Goal: Information Seeking & Learning: Learn about a topic

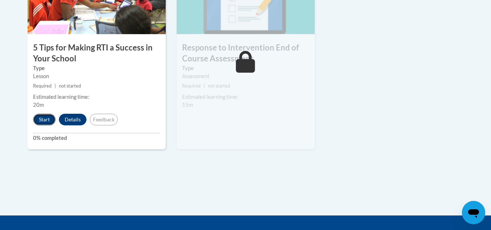
click at [45, 121] on button "Start" at bounding box center [44, 120] width 23 height 12
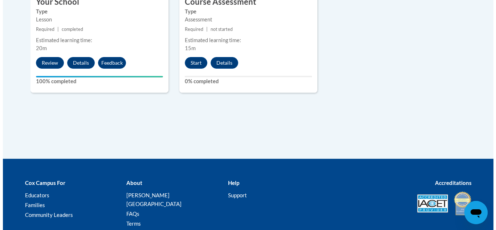
scroll to position [540, 0]
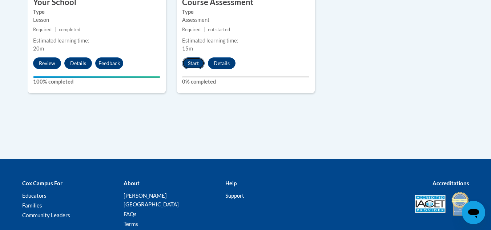
click at [199, 65] on button "Start" at bounding box center [193, 63] width 23 height 12
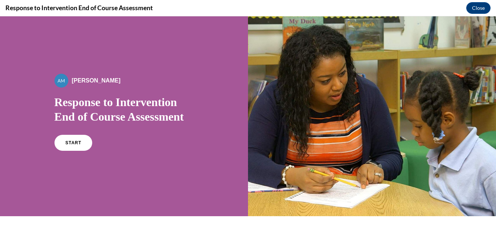
scroll to position [0, 0]
click at [68, 140] on link "START" at bounding box center [73, 142] width 40 height 17
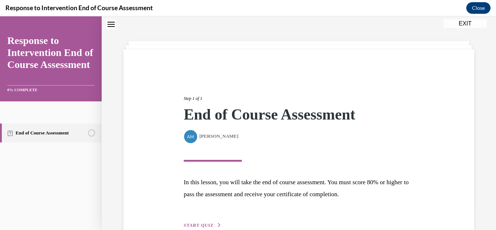
scroll to position [65, 0]
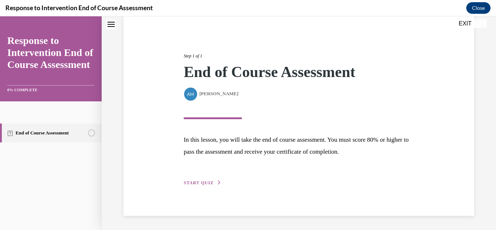
click at [194, 184] on span "START QUIZ" at bounding box center [199, 182] width 30 height 5
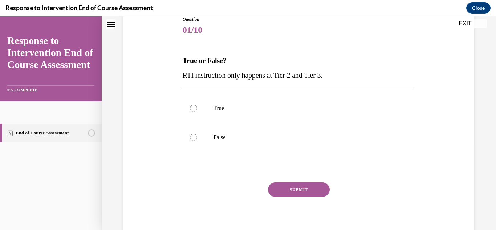
scroll to position [86, 0]
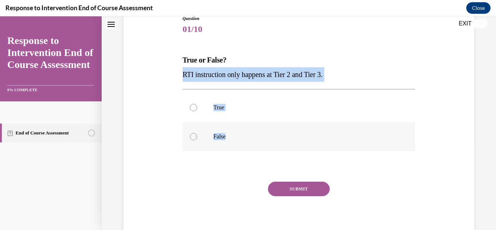
drag, startPoint x: 181, startPoint y: 73, endPoint x: 261, endPoint y: 140, distance: 104.2
click at [261, 140] on div "Question 01/10 True or False? RTI instruction only happens at Tier 2 and Tier 3…" at bounding box center [299, 122] width 237 height 237
copy div "RTI instruction only happens at Tier 2 and Tier 3. True False"
click at [206, 128] on label "False" at bounding box center [299, 136] width 233 height 29
click at [197, 133] on input "False" at bounding box center [193, 136] width 7 height 7
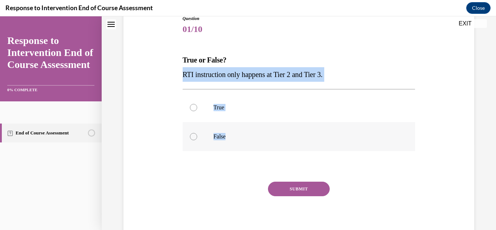
radio input "true"
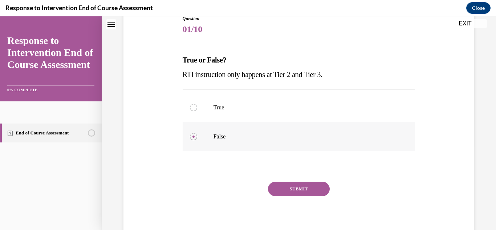
scroll to position [112, 0]
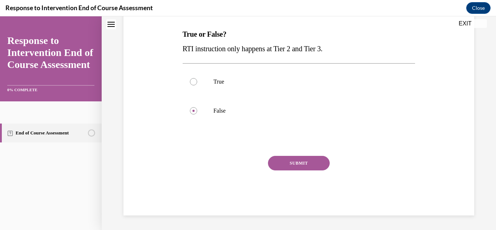
click at [291, 160] on button "SUBMIT" at bounding box center [299, 163] width 62 height 15
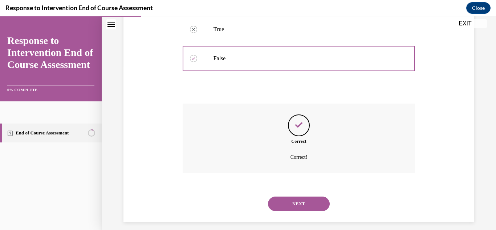
scroll to position [170, 0]
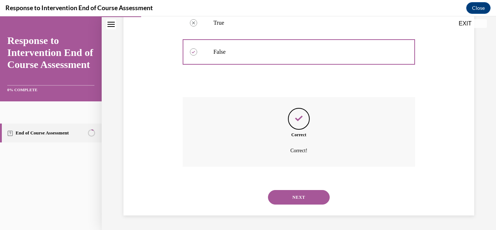
click at [290, 200] on button "NEXT" at bounding box center [299, 197] width 62 height 15
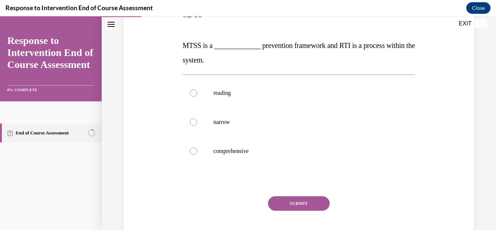
scroll to position [101, 0]
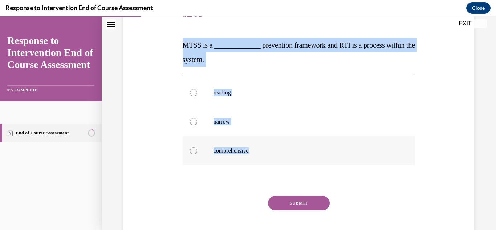
drag, startPoint x: 181, startPoint y: 42, endPoint x: 275, endPoint y: 154, distance: 147.1
click at [275, 154] on div "Question 02/10 MTSS is a _____________ prevention framework and RTI is a proces…" at bounding box center [299, 122] width 237 height 266
copy div "MTSS is a _____________ prevention framework and RTI is a process within the sy…"
click at [194, 145] on label "comprehensive" at bounding box center [299, 150] width 233 height 29
click at [194, 147] on input "comprehensive" at bounding box center [193, 150] width 7 height 7
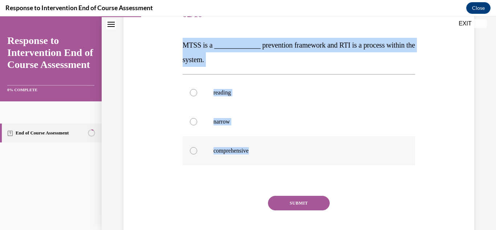
radio input "true"
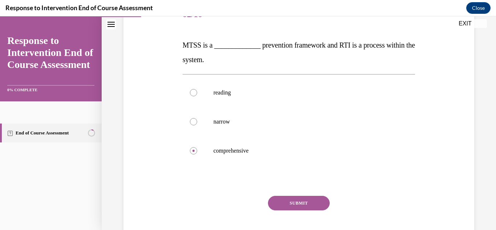
click at [277, 206] on button "SUBMIT" at bounding box center [299, 203] width 62 height 15
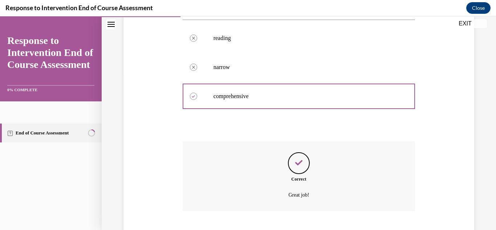
scroll to position [200, 0]
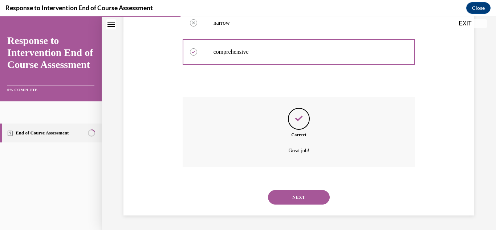
click at [279, 191] on button "NEXT" at bounding box center [299, 197] width 62 height 15
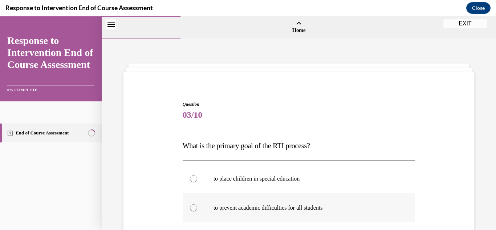
scroll to position [76, 0]
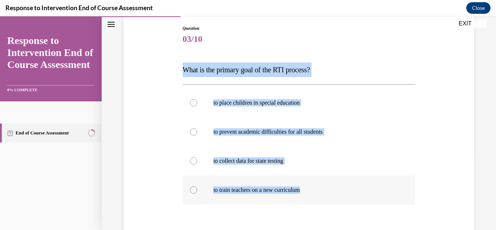
drag, startPoint x: 182, startPoint y: 67, endPoint x: 326, endPoint y: 192, distance: 190.1
click at [326, 192] on div "Question 03/10 What is the primary goal of the RTI process? to place children i…" at bounding box center [299, 160] width 233 height 270
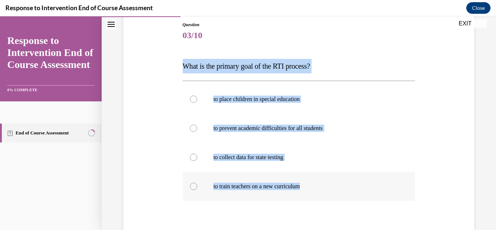
scroll to position [80, 0]
copy div "What is the primary goal of the RTI process? to place children in special educa…"
click at [240, 126] on p "to prevent academic difficulties for all students" at bounding box center [306, 127] width 184 height 7
click at [197, 126] on input "to prevent academic difficulties for all students" at bounding box center [193, 127] width 7 height 7
radio input "true"
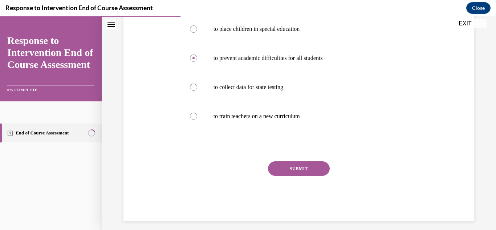
scroll to position [150, 0]
click at [295, 170] on button "SUBMIT" at bounding box center [299, 168] width 62 height 15
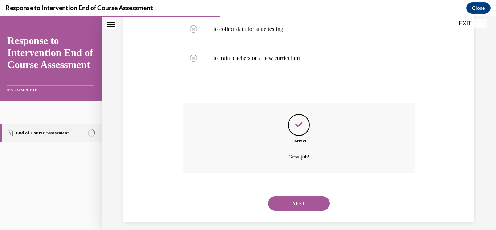
scroll to position [214, 0]
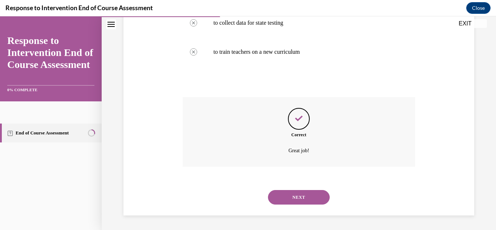
click at [277, 200] on button "NEXT" at bounding box center [299, 197] width 62 height 15
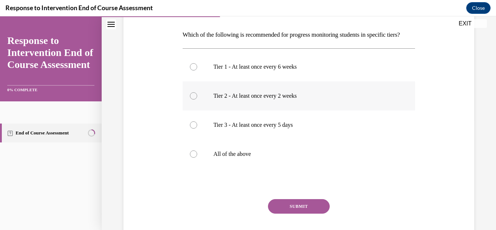
scroll to position [110, 0]
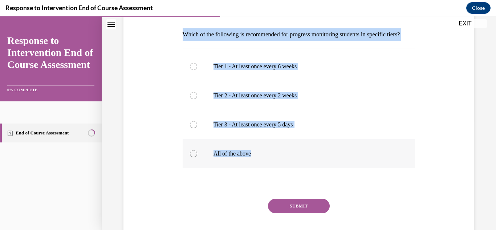
drag, startPoint x: 178, startPoint y: 33, endPoint x: 287, endPoint y: 168, distance: 172.9
click at [287, 167] on div "Question 04/10 Which of the following is recommended for progress monitoring st…" at bounding box center [299, 113] width 355 height 289
click at [287, 157] on p "All of the above" at bounding box center [306, 153] width 184 height 7
click at [197, 157] on input "All of the above" at bounding box center [193, 153] width 7 height 7
radio input "true"
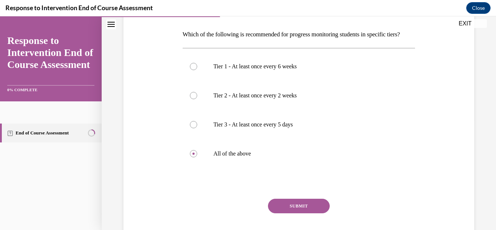
click at [284, 213] on button "SUBMIT" at bounding box center [299, 206] width 62 height 15
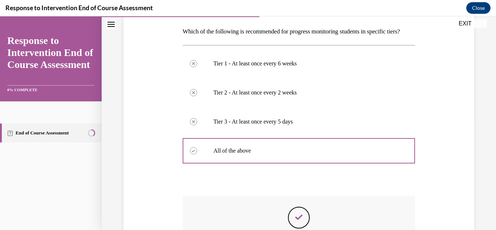
scroll to position [113, 0]
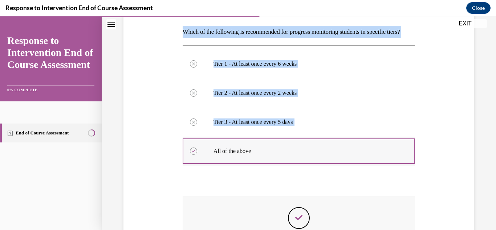
drag, startPoint x: 182, startPoint y: 28, endPoint x: 321, endPoint y: 178, distance: 204.7
click at [321, 178] on div "Question 04/10 Which of the following is recommended for progress monitoring st…" at bounding box center [299, 151] width 233 height 326
click at [232, 60] on div "Tier 1 - At least once every 6 weeks Correctly unselected Tier 2 - At least onc…" at bounding box center [299, 107] width 233 height 124
drag, startPoint x: 183, startPoint y: 30, endPoint x: 260, endPoint y: 165, distance: 155.6
click at [260, 165] on div "Question 04/10 Which of the following is recommended for progress monitoring st…" at bounding box center [299, 151] width 233 height 326
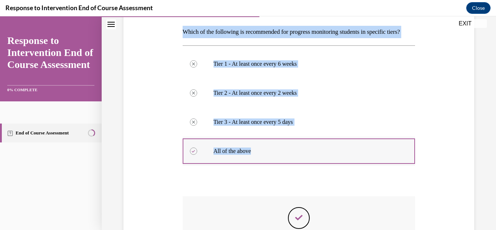
copy div "Which of the following is recommended for progress monitoring students in speci…"
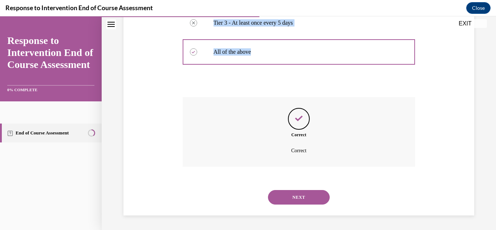
scroll to position [224, 0]
click at [289, 196] on button "NEXT" at bounding box center [299, 197] width 62 height 15
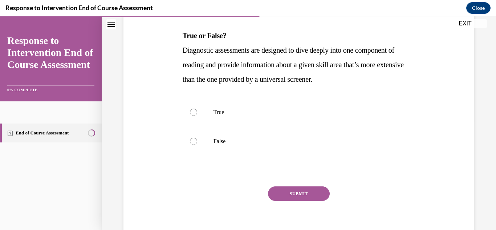
scroll to position [111, 0]
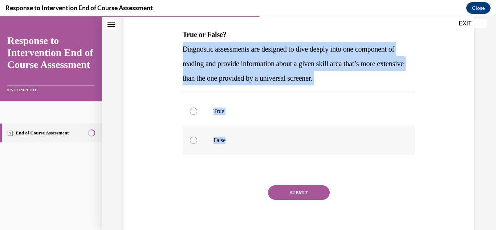
drag, startPoint x: 181, startPoint y: 51, endPoint x: 275, endPoint y: 148, distance: 134.4
click at [275, 148] on div "Question 05/10 True or False? Diagnostic assessments are designed to dive deepl…" at bounding box center [299, 112] width 237 height 266
copy div "Diagnostic assessments are designed to dive deeply into one component of readin…"
click at [212, 109] on label "True" at bounding box center [299, 111] width 233 height 29
click at [197, 109] on input "True" at bounding box center [193, 111] width 7 height 7
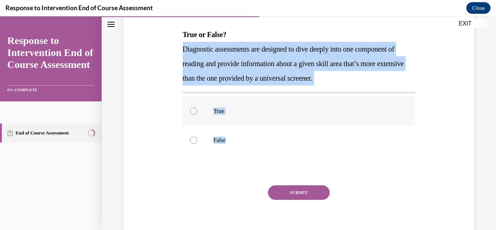
radio input "true"
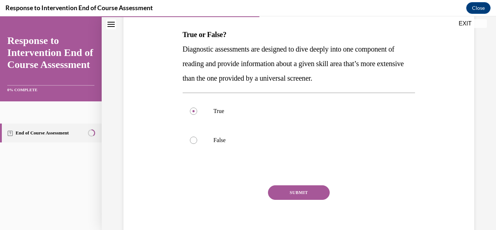
click at [268, 189] on button "SUBMIT" at bounding box center [299, 192] width 62 height 15
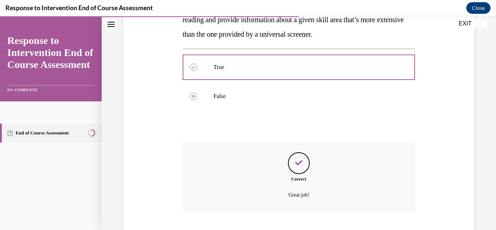
scroll to position [200, 0]
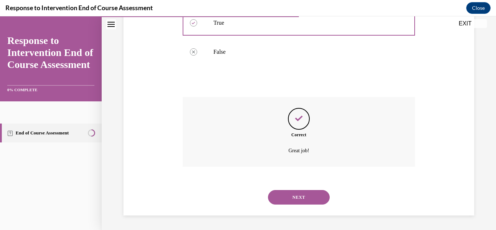
click at [285, 195] on button "NEXT" at bounding box center [299, 197] width 62 height 15
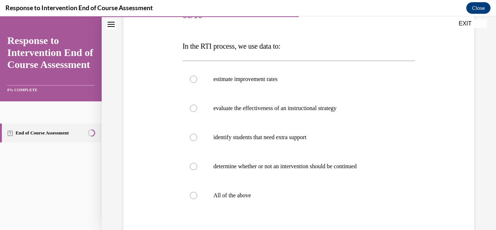
scroll to position [146, 0]
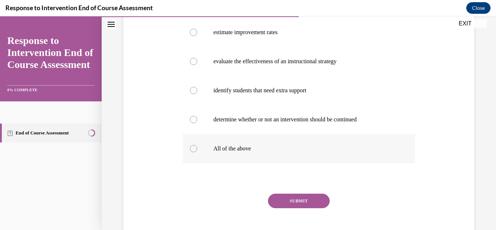
click at [217, 154] on label "All of the above" at bounding box center [299, 148] width 233 height 29
click at [197, 152] on input "All of the above" at bounding box center [193, 148] width 7 height 7
radio input "true"
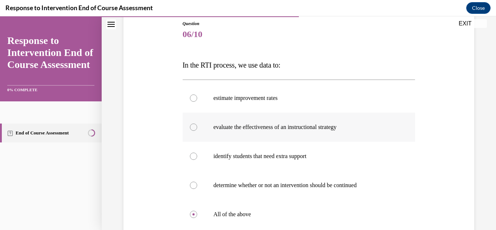
scroll to position [80, 0]
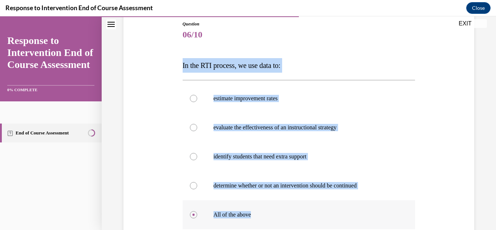
drag, startPoint x: 181, startPoint y: 65, endPoint x: 290, endPoint y: 222, distance: 191.7
click at [290, 222] on div "Question 06/10 In the RTI process, we use data to: estimate improvement rates e…" at bounding box center [299, 165] width 237 height 310
copy div "In the RTI process, we use data to: estimate improvement rates evaluate the eff…"
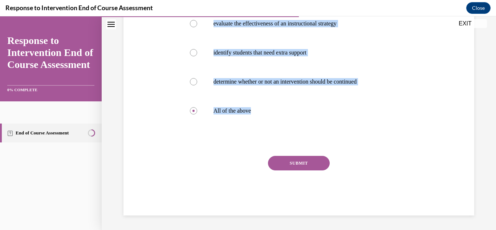
click at [293, 157] on button "SUBMIT" at bounding box center [299, 163] width 62 height 15
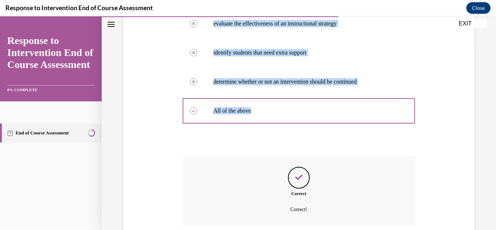
scroll to position [243, 0]
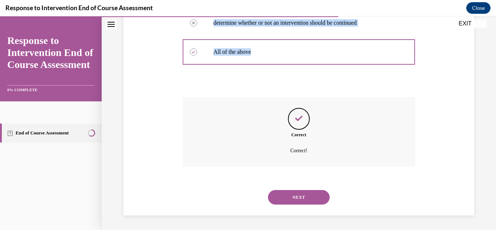
click at [279, 196] on button "NEXT" at bounding box center [299, 197] width 62 height 15
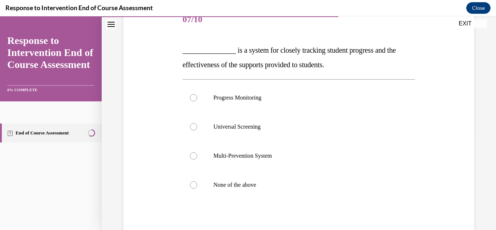
scroll to position [96, 0]
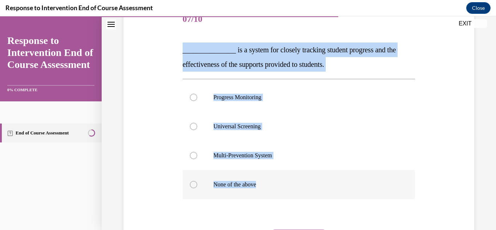
drag, startPoint x: 180, startPoint y: 46, endPoint x: 282, endPoint y: 183, distance: 170.9
click at [284, 181] on div "Question 07/10 _______________ is a system for closely tracking student progres…" at bounding box center [299, 141] width 237 height 295
copy div "_______________ is a system for closely tracking student progress and the effec…"
click at [209, 91] on label "Progress Monitoring" at bounding box center [299, 97] width 233 height 29
click at [197, 94] on input "Progress Monitoring" at bounding box center [193, 97] width 7 height 7
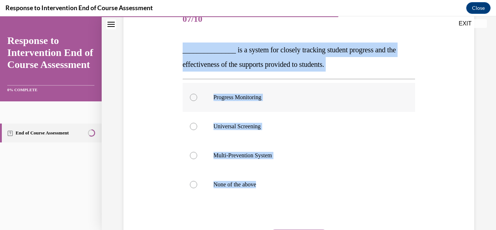
radio input "true"
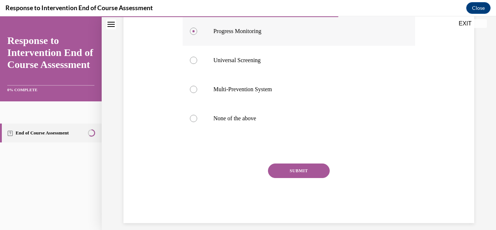
scroll to position [170, 0]
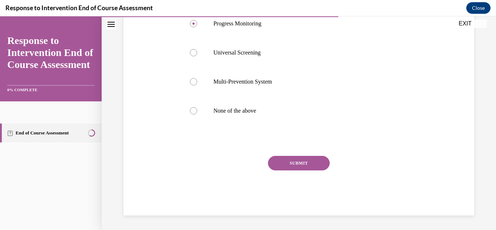
click at [281, 159] on button "SUBMIT" at bounding box center [299, 163] width 62 height 15
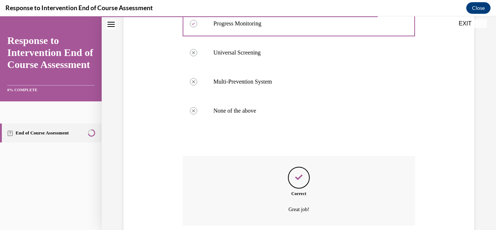
scroll to position [229, 0]
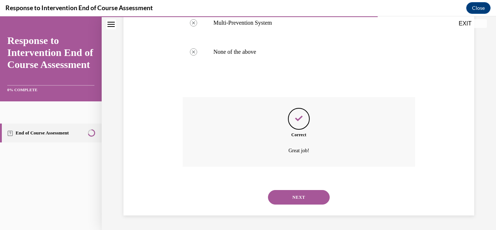
click at [272, 196] on button "NEXT" at bounding box center [299, 197] width 62 height 15
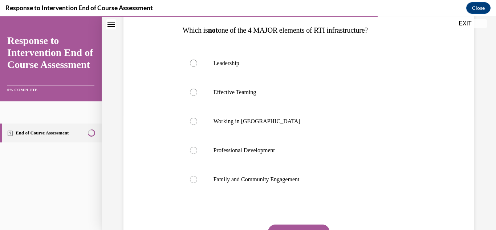
scroll to position [116, 0]
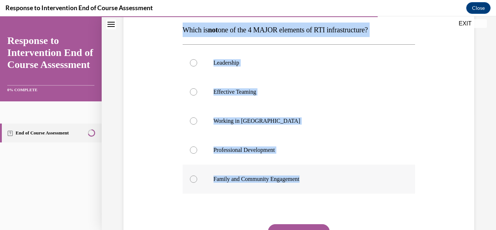
drag, startPoint x: 179, startPoint y: 32, endPoint x: 318, endPoint y: 185, distance: 206.9
click at [318, 185] on div "Question 08/10 Which is not one of the 4 MAJOR elements of RTI infrastructure? …" at bounding box center [299, 123] width 355 height 321
copy div "Which is not one of the 4 MAJOR elements of RTI infrastructure? Leadership Effe…"
click at [254, 123] on p "Working in Silos" at bounding box center [306, 120] width 184 height 7
click at [197, 123] on input "Working in Silos" at bounding box center [193, 120] width 7 height 7
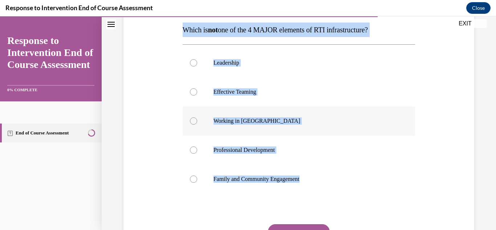
radio input "true"
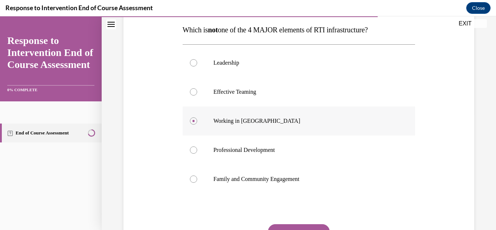
scroll to position [178, 0]
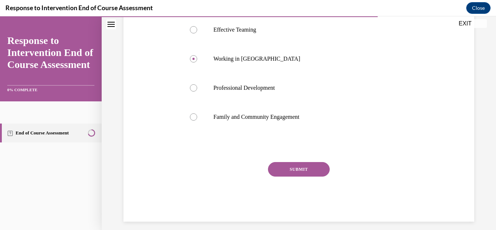
click at [283, 167] on button "SUBMIT" at bounding box center [299, 169] width 62 height 15
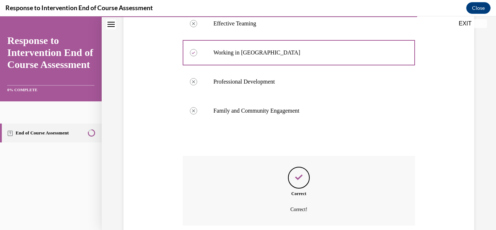
scroll to position [243, 0]
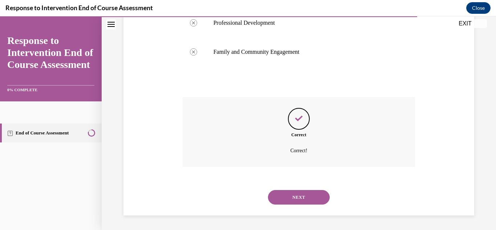
click at [285, 198] on button "NEXT" at bounding box center [299, 197] width 62 height 15
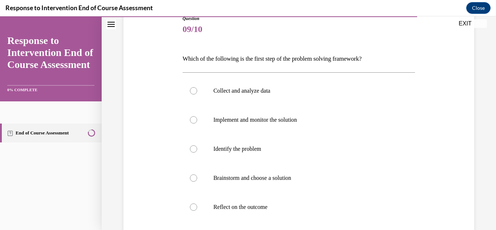
scroll to position [117, 0]
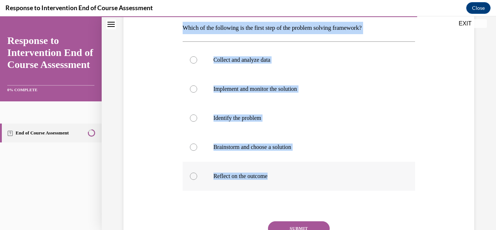
drag, startPoint x: 181, startPoint y: 28, endPoint x: 298, endPoint y: 168, distance: 182.1
click at [298, 168] on div "Question 09/10 Which of the following is the first step of the problem solving …" at bounding box center [299, 126] width 237 height 307
copy div "Which of the following is the first step of the problem solving framework? Coll…"
click at [237, 114] on p "Identify the problem" at bounding box center [306, 117] width 184 height 7
click at [197, 114] on input "Identify the problem" at bounding box center [193, 117] width 7 height 7
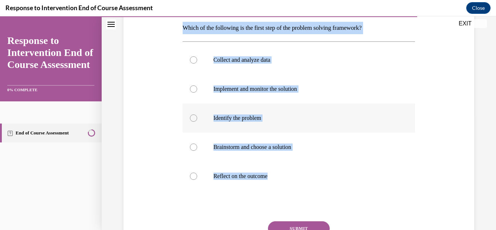
radio input "true"
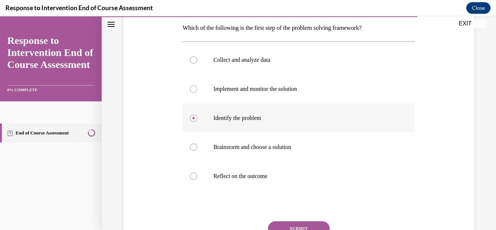
scroll to position [182, 0]
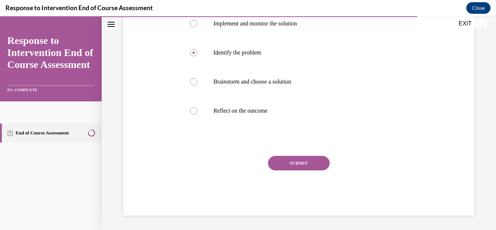
click at [292, 158] on button "SUBMIT" at bounding box center [299, 163] width 62 height 15
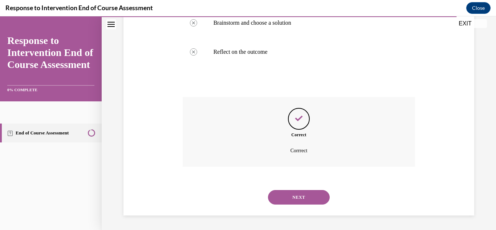
scroll to position [241, 0]
click at [273, 191] on button "NEXT" at bounding box center [299, 197] width 62 height 15
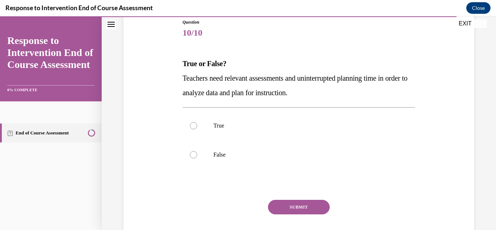
scroll to position [81, 0]
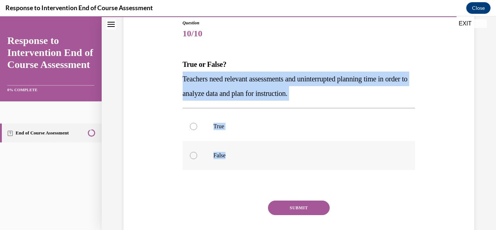
drag, startPoint x: 181, startPoint y: 75, endPoint x: 254, endPoint y: 164, distance: 115.4
click at [254, 162] on div "Question 10/10 True or False? Teachers need relevant assessments and uninterrup…" at bounding box center [299, 135] width 237 height 252
copy div "Teachers need relevant assessments and uninterrupted planning time in order to …"
click at [221, 132] on label "True" at bounding box center [299, 126] width 233 height 29
click at [197, 130] on input "True" at bounding box center [193, 126] width 7 height 7
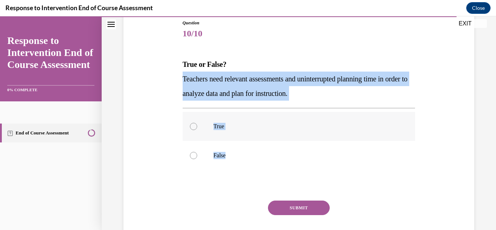
radio input "true"
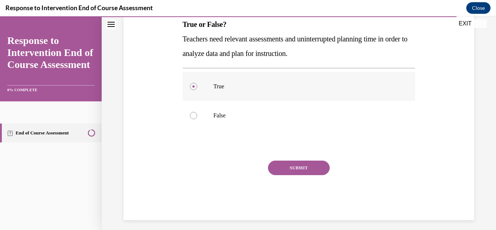
scroll to position [126, 0]
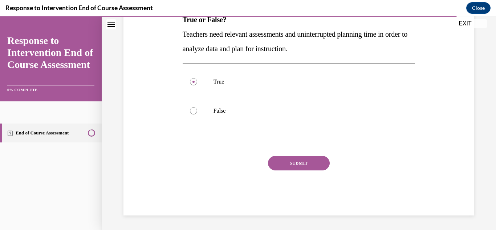
click at [283, 162] on button "SUBMIT" at bounding box center [299, 163] width 62 height 15
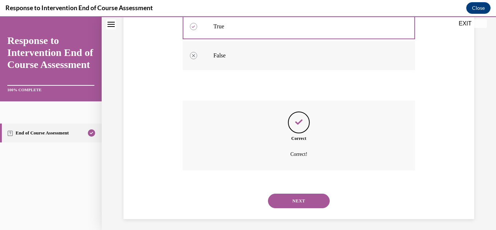
scroll to position [185, 0]
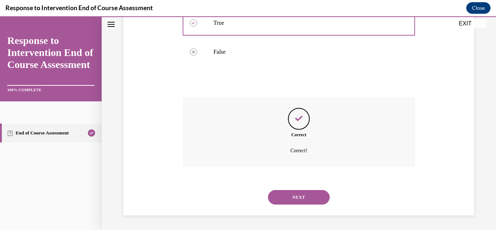
click at [285, 194] on button "NEXT" at bounding box center [299, 197] width 62 height 15
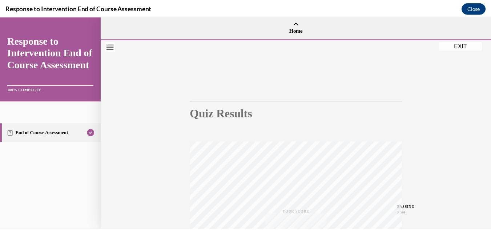
scroll to position [159, 0]
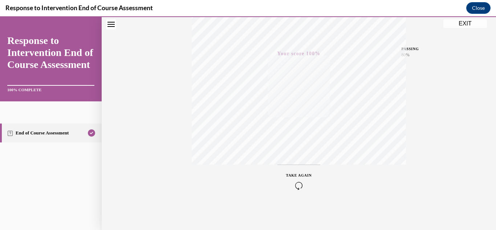
click at [457, 24] on button "EXIT" at bounding box center [466, 23] width 44 height 9
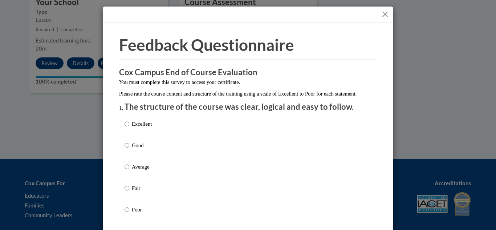
click at [385, 15] on button "Close" at bounding box center [385, 14] width 9 height 9
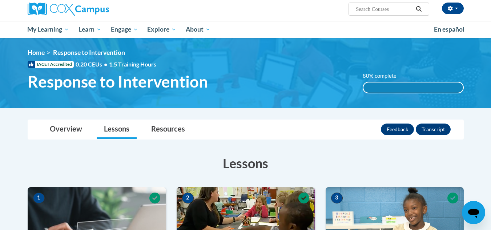
scroll to position [57, 0]
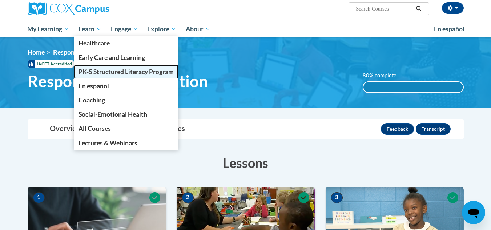
click at [119, 66] on link "PK-5 Structured Literacy Program" at bounding box center [126, 72] width 105 height 14
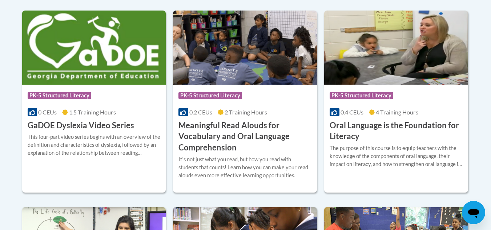
scroll to position [500, 0]
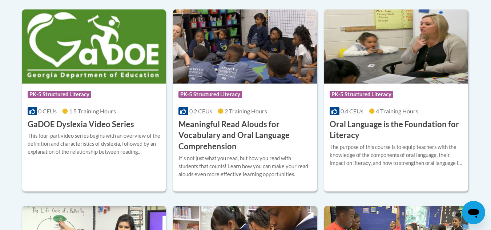
click at [89, 130] on div "More Info Enroll This four-part video series begins with an overview of the def…" at bounding box center [94, 148] width 144 height 37
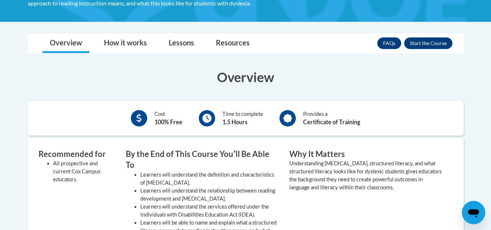
scroll to position [176, 0]
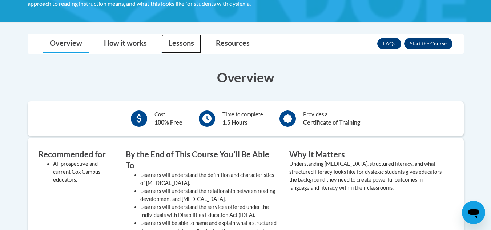
click at [184, 40] on link "Lessons" at bounding box center [181, 43] width 40 height 19
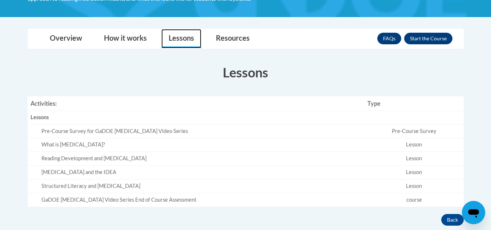
scroll to position [181, 0]
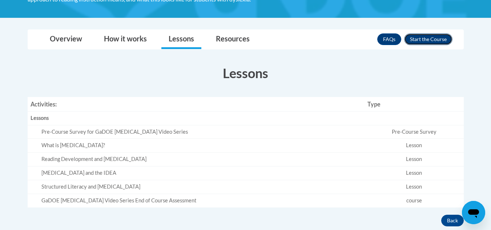
click at [421, 42] on button "Enroll" at bounding box center [428, 39] width 48 height 12
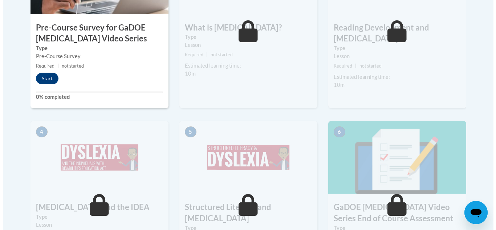
scroll to position [300, 0]
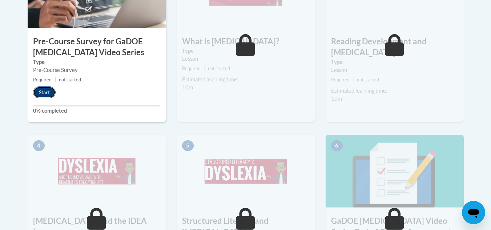
click at [48, 90] on button "Start" at bounding box center [44, 93] width 23 height 12
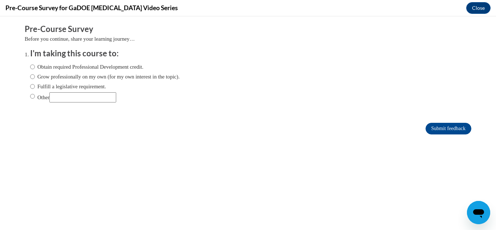
scroll to position [0, 0]
click at [137, 69] on label "Obtain required Professional Development credit." at bounding box center [86, 67] width 113 height 8
click at [35, 69] on input "Obtain required Professional Development credit." at bounding box center [32, 67] width 5 height 8
radio input "true"
click at [437, 124] on input "Submit feedback" at bounding box center [449, 129] width 46 height 12
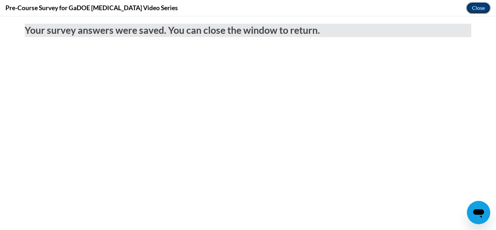
click at [477, 6] on button "Close" at bounding box center [479, 8] width 24 height 12
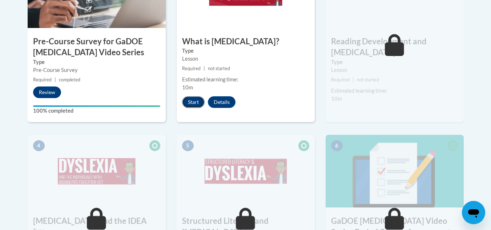
click at [191, 107] on button "Start" at bounding box center [193, 102] width 23 height 12
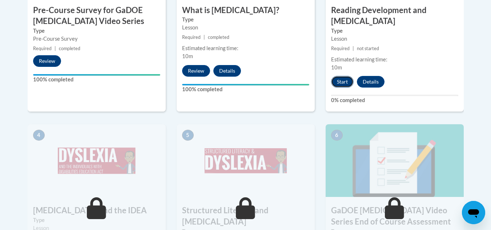
click at [347, 76] on button "Start" at bounding box center [342, 82] width 23 height 12
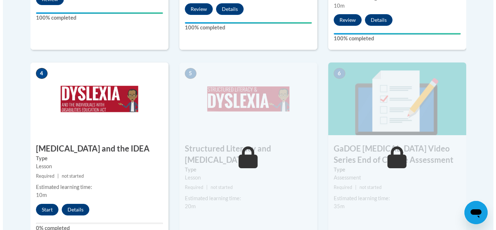
scroll to position [417, 0]
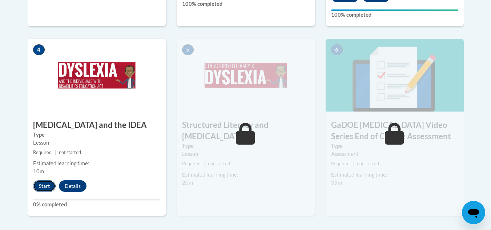
click at [48, 180] on button "Start" at bounding box center [44, 186] width 23 height 12
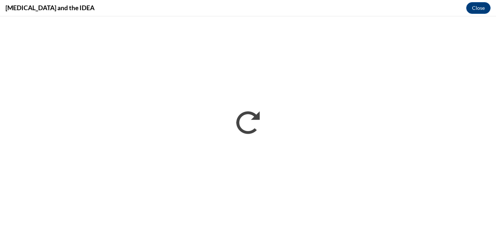
scroll to position [0, 0]
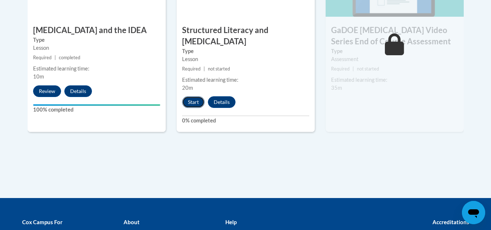
click at [196, 96] on button "Start" at bounding box center [193, 102] width 23 height 12
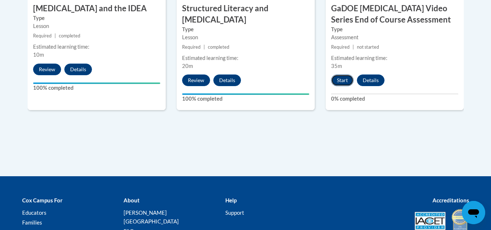
click at [346, 75] on button "Start" at bounding box center [342, 81] width 23 height 12
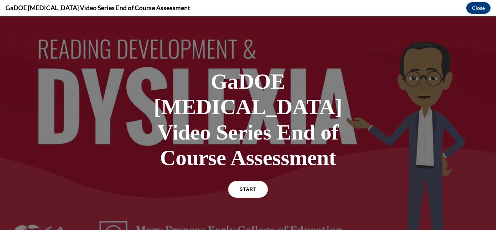
click at [245, 181] on link "START" at bounding box center [248, 189] width 40 height 17
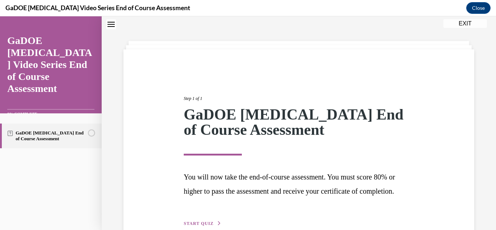
scroll to position [77, 0]
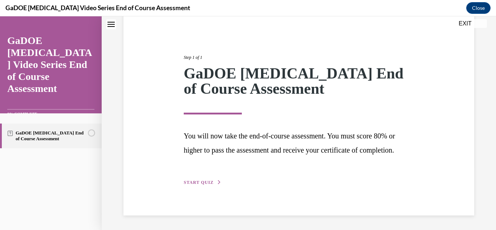
click at [191, 194] on div "Step 1 of 1 GaDOE Dyslexia End of Course Assessment You will now take the end-o…" at bounding box center [299, 111] width 351 height 207
click at [199, 184] on span "START QUIZ" at bounding box center [199, 182] width 30 height 5
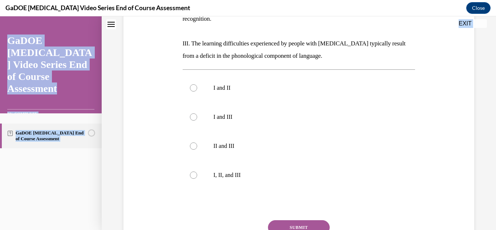
scroll to position [240, 0]
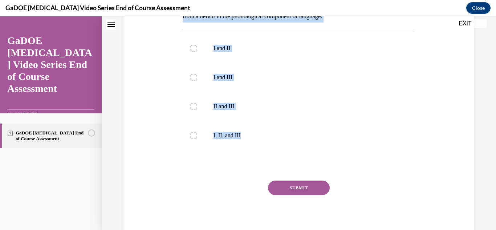
drag, startPoint x: 182, startPoint y: 62, endPoint x: 272, endPoint y: 162, distance: 134.3
click at [266, 146] on div "Question 01/22 The current IDA definition of dyslexia includes which of the fol…" at bounding box center [299, 51] width 233 height 379
copy div "The current IDA definition of dyslexia includes which of the following tenets? …"
click at [208, 121] on label "I, II, and III" at bounding box center [299, 135] width 233 height 29
click at [197, 132] on input "I, II, and III" at bounding box center [193, 135] width 7 height 7
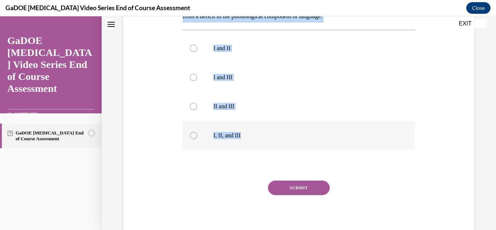
radio input "true"
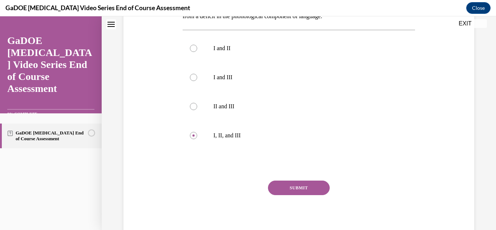
click at [273, 181] on button "SUBMIT" at bounding box center [299, 188] width 62 height 15
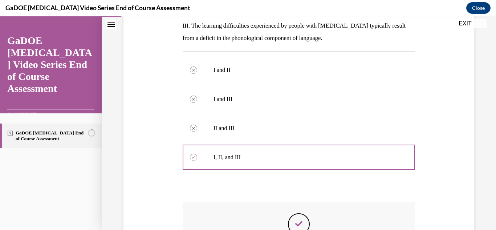
scroll to position [298, 0]
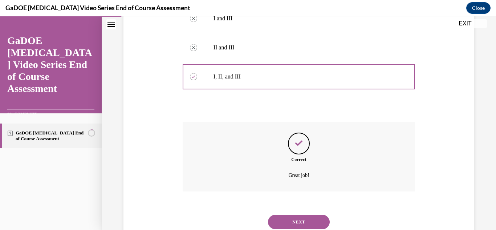
click at [283, 215] on button "NEXT" at bounding box center [299, 222] width 62 height 15
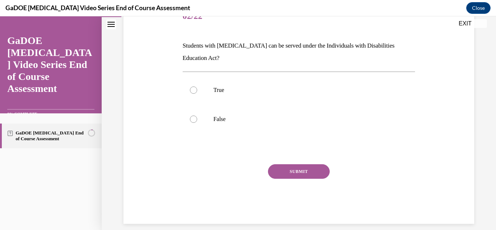
scroll to position [101, 0]
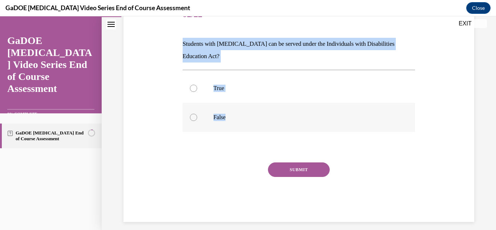
drag, startPoint x: 182, startPoint y: 43, endPoint x: 241, endPoint y: 121, distance: 98.0
click at [241, 121] on div "Question 02/22 Students with dyslexia can be served under the Individuals with …" at bounding box center [299, 111] width 233 height 222
copy div "Students with dyslexia can be served under the Individuals with Disabilities Ed…"
click at [233, 87] on p "True" at bounding box center [306, 88] width 184 height 7
click at [197, 87] on input "True" at bounding box center [193, 88] width 7 height 7
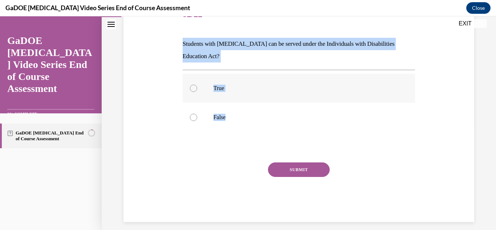
radio input "true"
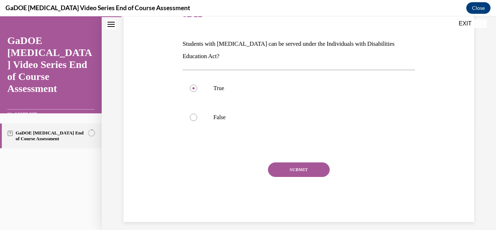
click at [279, 164] on button "SUBMIT" at bounding box center [299, 169] width 62 height 15
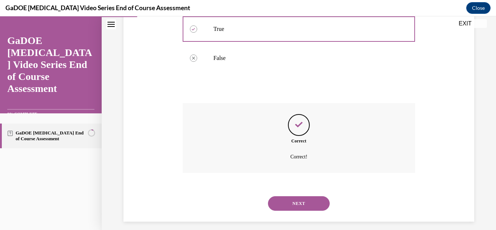
scroll to position [166, 0]
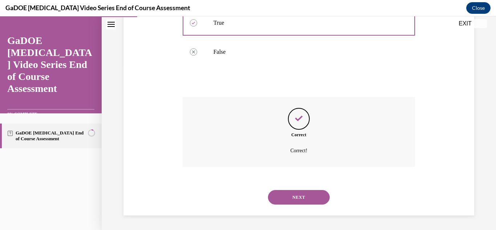
click at [282, 194] on button "NEXT" at bounding box center [299, 197] width 62 height 15
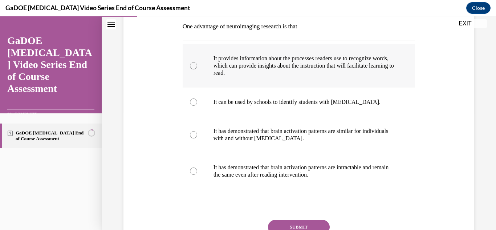
scroll to position [107, 0]
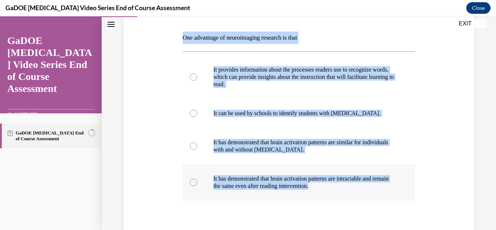
drag, startPoint x: 182, startPoint y: 37, endPoint x: 344, endPoint y: 191, distance: 222.9
click at [344, 191] on div "Question 03/22 One advantage of neuroimaging research is that It provides infor…" at bounding box center [299, 142] width 233 height 297
copy div "One advantage of neuroimaging research is that It provides information about th…"
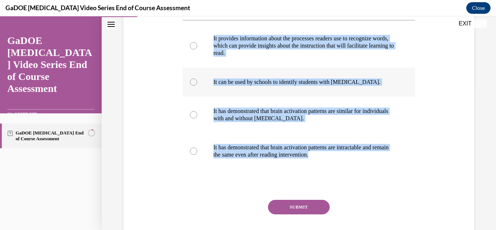
scroll to position [138, 0]
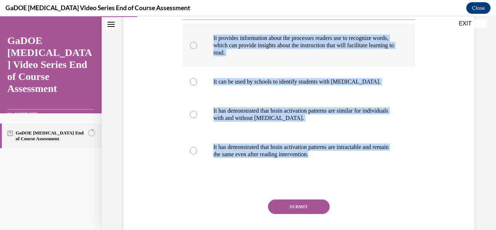
click at [256, 66] on label "It provides information about the processes readers use to recognize words, whi…" at bounding box center [299, 46] width 233 height 44
click at [197, 49] on input "It provides information about the processes readers use to recognize words, whi…" at bounding box center [193, 45] width 7 height 7
radio input "true"
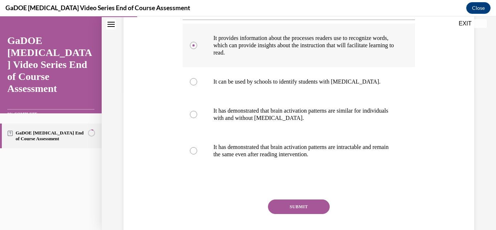
scroll to position [182, 0]
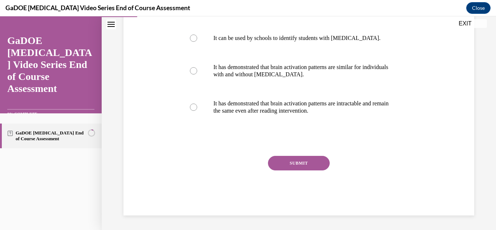
click at [285, 166] on button "SUBMIT" at bounding box center [299, 163] width 62 height 15
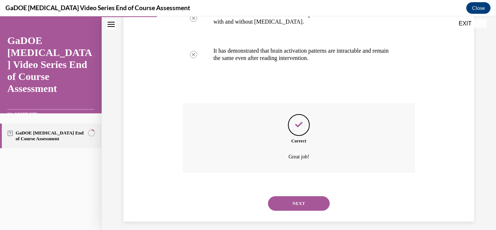
scroll to position [241, 0]
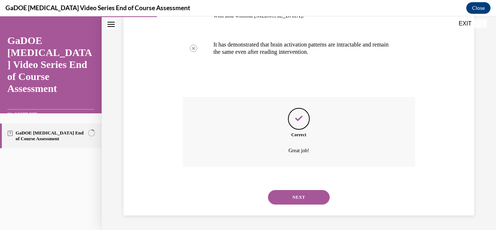
click at [273, 194] on button "NEXT" at bounding box center [299, 197] width 62 height 15
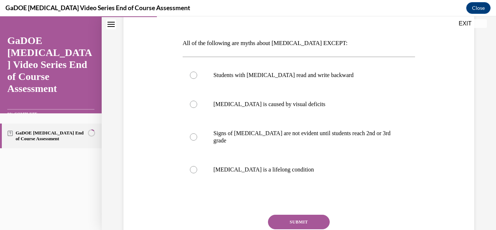
scroll to position [104, 0]
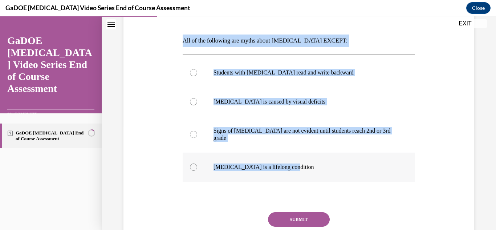
drag, startPoint x: 181, startPoint y: 38, endPoint x: 317, endPoint y: 158, distance: 181.8
click at [317, 158] on div "Question 04/22 All of the following are myths about dyslexia EXCEPT: Students w…" at bounding box center [299, 129] width 237 height 286
copy div "All of the following are myths about dyslexia EXCEPT: Students with dyslexia re…"
click at [244, 102] on p "Dyslexia is caused by visual deficits" at bounding box center [306, 101] width 184 height 7
click at [197, 102] on input "Dyslexia is caused by visual deficits" at bounding box center [193, 101] width 7 height 7
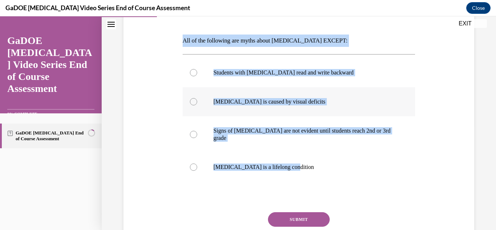
radio input "true"
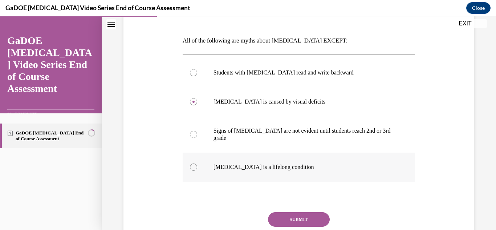
drag, startPoint x: 254, startPoint y: 176, endPoint x: 265, endPoint y: 162, distance: 16.8
click at [265, 162] on div "Students with dyslexia read and write backward Dyslexia is caused by visual def…" at bounding box center [299, 119] width 233 height 131
click at [265, 164] on p "Dyslexia is a lifelong condition" at bounding box center [306, 167] width 184 height 7
click at [197, 164] on input "Dyslexia is a lifelong condition" at bounding box center [193, 167] width 7 height 7
radio input "true"
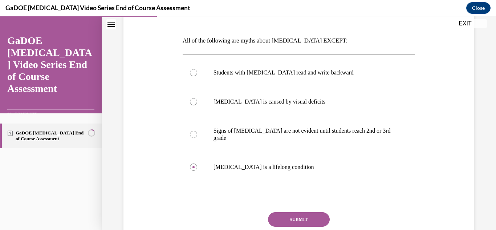
click at [283, 212] on button "SUBMIT" at bounding box center [299, 219] width 62 height 15
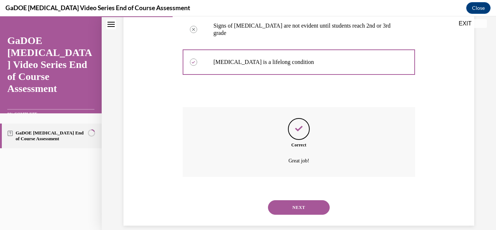
scroll to position [212, 0]
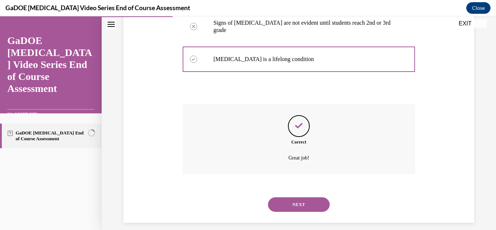
click at [287, 197] on button "NEXT" at bounding box center [299, 204] width 62 height 15
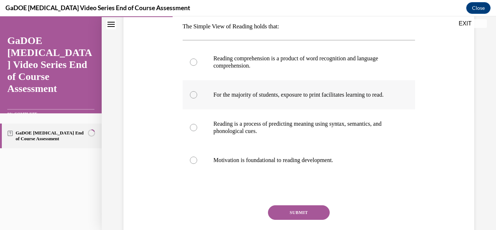
scroll to position [115, 0]
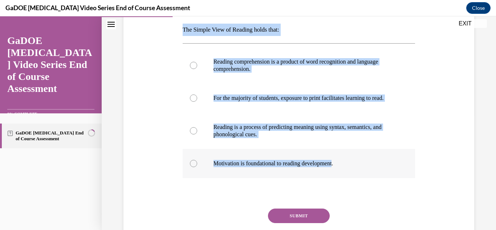
drag, startPoint x: 181, startPoint y: 31, endPoint x: 342, endPoint y: 176, distance: 215.9
click at [342, 176] on div "Question 05/22 The Simple View of Reading holds that: Reading comprehension is …" at bounding box center [299, 121] width 237 height 293
copy div "The Simple View of Reading holds that: Reading comprehension is a product of wo…"
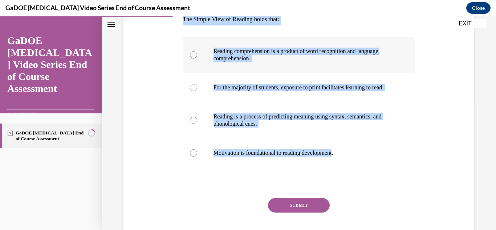
click at [273, 55] on p "Reading comprehension is a product of word recognition and language comprehensi…" at bounding box center [306, 55] width 184 height 15
click at [197, 55] on input "Reading comprehension is a product of word recognition and language comprehensi…" at bounding box center [193, 54] width 7 height 7
radio input "true"
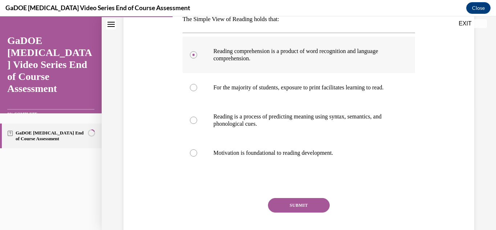
scroll to position [175, 0]
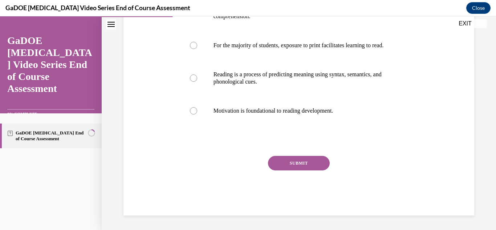
click at [295, 162] on button "SUBMIT" at bounding box center [299, 163] width 62 height 15
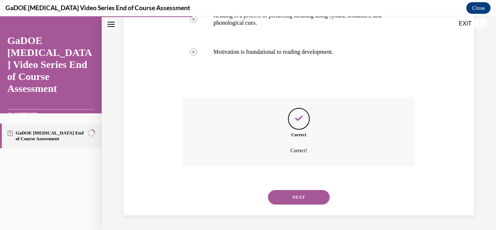
scroll to position [234, 0]
click at [292, 190] on button "NEXT" at bounding box center [299, 197] width 62 height 15
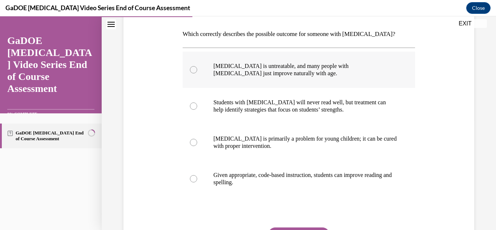
scroll to position [116, 0]
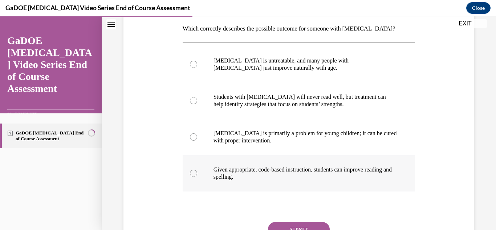
drag, startPoint x: 182, startPoint y: 27, endPoint x: 289, endPoint y: 175, distance: 182.5
click at [289, 175] on div "Question 06/22 Which correctly describes the possible outcome for someone with …" at bounding box center [299, 133] width 233 height 297
copy div "Which correctly describes the possible outcome for someone with dyslexia? Dysle…"
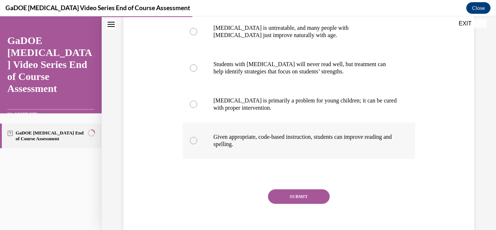
scroll to position [149, 0]
click at [237, 144] on p "Given appropriate, code-based instruction, students can improve reading and spe…" at bounding box center [306, 140] width 184 height 15
click at [197, 144] on input "Given appropriate, code-based instruction, students can improve reading and spe…" at bounding box center [193, 140] width 7 height 7
radio input "true"
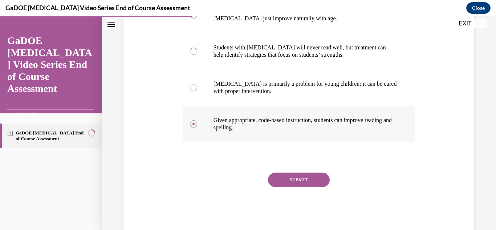
scroll to position [166, 0]
click at [288, 177] on button "SUBMIT" at bounding box center [299, 179] width 62 height 15
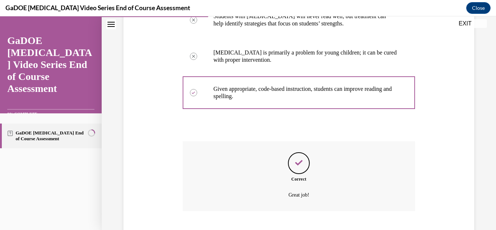
scroll to position [241, 0]
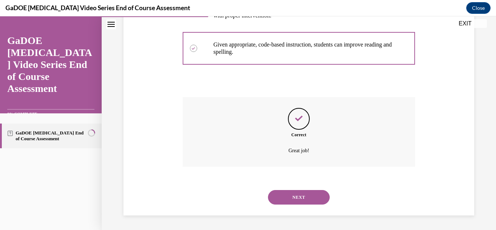
click at [281, 191] on button "NEXT" at bounding box center [299, 197] width 62 height 15
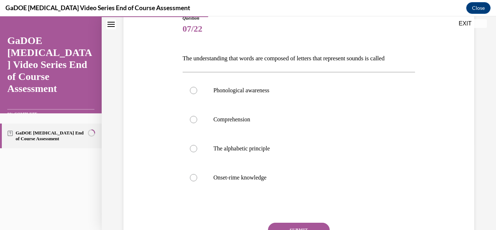
scroll to position [87, 0]
drag, startPoint x: 180, startPoint y: 57, endPoint x: 290, endPoint y: 170, distance: 157.8
click at [290, 170] on div "Question 07/22 The understanding that words are composed of letters that repres…" at bounding box center [299, 137] width 355 height 289
copy div "The understanding that words are composed of letters that represent sounds is c…"
click at [268, 140] on label "The alphabetic principle" at bounding box center [299, 148] width 233 height 29
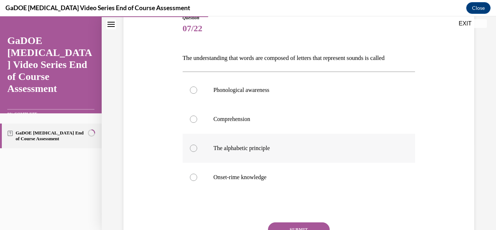
click at [197, 145] on input "The alphabetic principle" at bounding box center [193, 148] width 7 height 7
radio input "true"
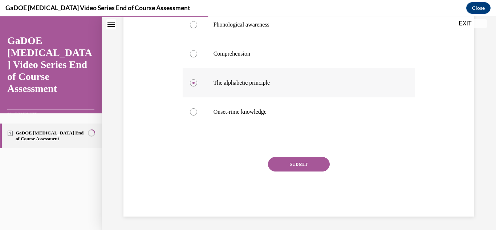
scroll to position [153, 0]
click at [295, 163] on button "SUBMIT" at bounding box center [299, 163] width 62 height 15
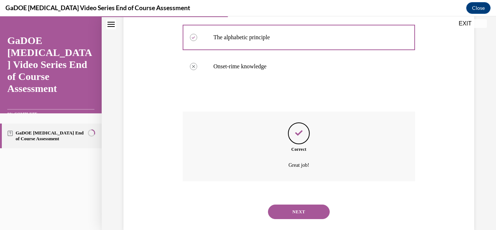
scroll to position [212, 0]
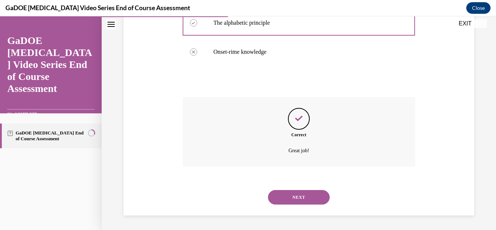
click at [275, 194] on button "NEXT" at bounding box center [299, 197] width 62 height 15
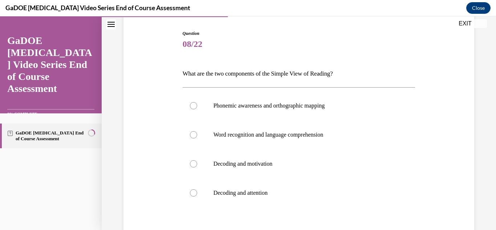
scroll to position [72, 0]
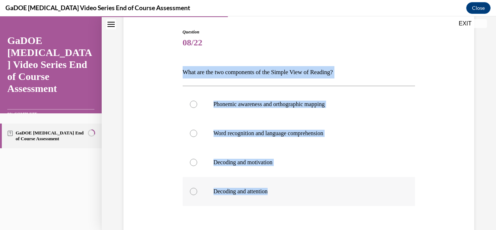
drag, startPoint x: 181, startPoint y: 72, endPoint x: 281, endPoint y: 192, distance: 155.8
click at [281, 192] on div "Question 08/22 What are the two components of the Simple View of Reading? Phone…" at bounding box center [299, 157] width 237 height 278
copy div "What are the two components of the Simple View of Reading? Phonemic awareness a…"
click at [266, 139] on label "Word recognition and language comprehension" at bounding box center [299, 133] width 233 height 29
click at [197, 137] on input "Word recognition and language comprehension" at bounding box center [193, 133] width 7 height 7
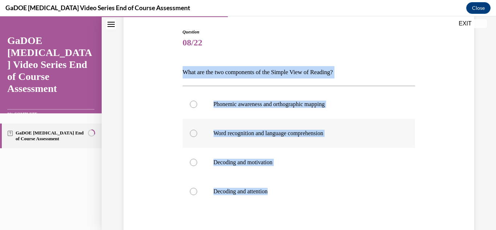
radio input "true"
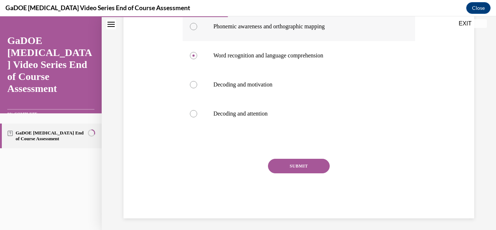
scroll to position [150, 0]
click at [285, 161] on button "SUBMIT" at bounding box center [299, 165] width 62 height 15
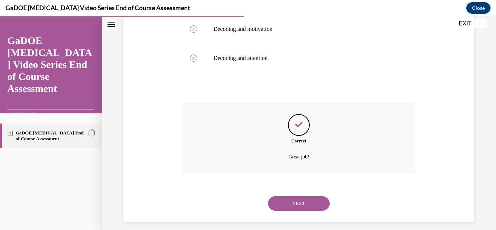
scroll to position [212, 0]
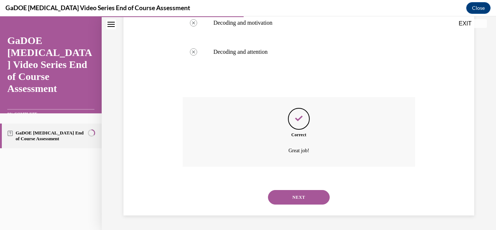
click at [276, 191] on button "NEXT" at bounding box center [299, 197] width 62 height 15
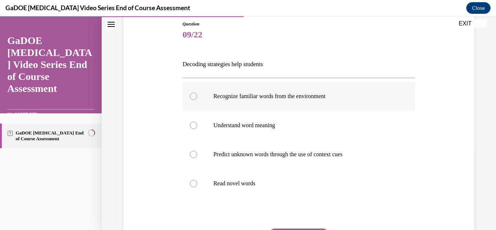
scroll to position [81, 0]
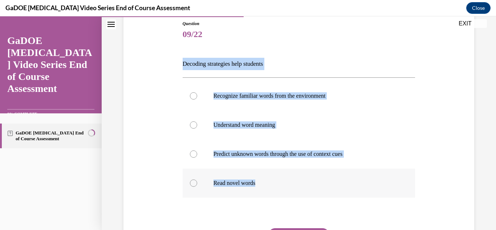
drag, startPoint x: 181, startPoint y: 61, endPoint x: 271, endPoint y: 178, distance: 147.9
click at [271, 178] on div "Question 09/22 Decoding strategies help students Recognize familiar words from …" at bounding box center [299, 148] width 237 height 278
copy div "Decoding strategies help students Recognize familiar words from the environment…"
click at [254, 189] on label "Read novel words" at bounding box center [299, 183] width 233 height 29
click at [197, 187] on input "Read novel words" at bounding box center [193, 183] width 7 height 7
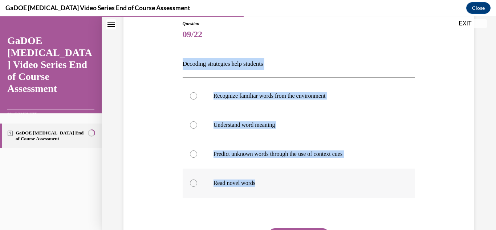
radio input "true"
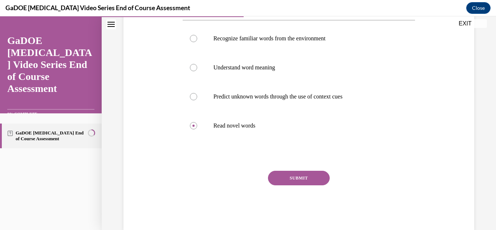
click at [278, 176] on button "SUBMIT" at bounding box center [299, 178] width 62 height 15
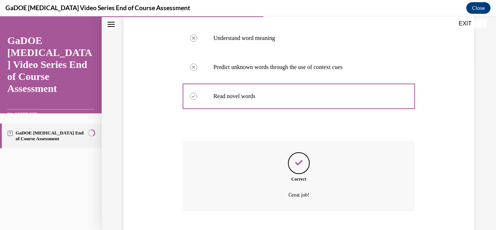
scroll to position [212, 0]
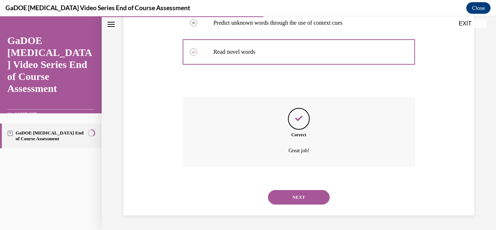
click at [293, 188] on div "NEXT" at bounding box center [299, 197] width 233 height 29
click at [277, 196] on button "NEXT" at bounding box center [299, 197] width 62 height 15
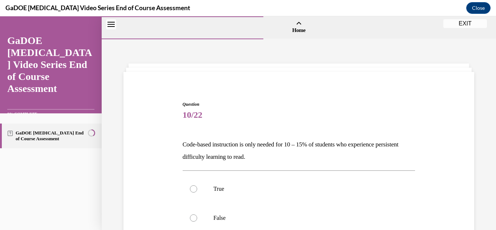
scroll to position [84, 0]
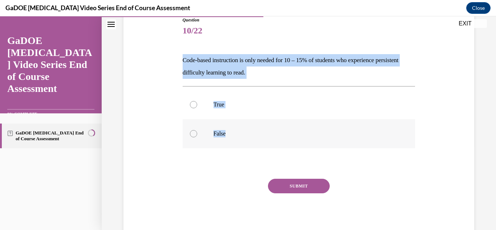
drag, startPoint x: 182, startPoint y: 60, endPoint x: 264, endPoint y: 143, distance: 116.9
click at [264, 143] on div "Question 10/22 Code-based instruction is only needed for 10 – 15% of students w…" at bounding box center [299, 128] width 233 height 222
copy div "Code-based instruction is only needed for 10 – 15% of students who experience p…"
click at [234, 140] on label "False" at bounding box center [299, 133] width 233 height 29
click at [197, 137] on input "False" at bounding box center [193, 133] width 7 height 7
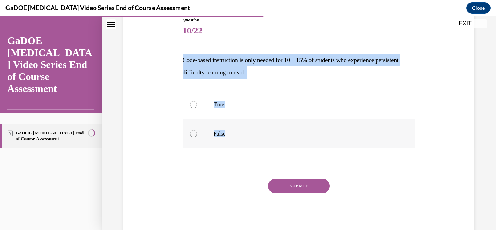
radio input "true"
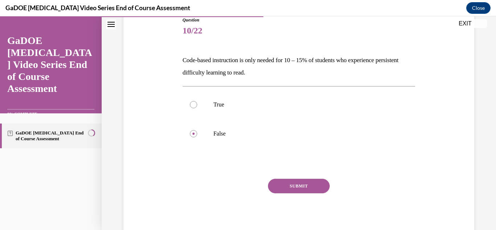
click at [283, 182] on button "SUBMIT" at bounding box center [299, 186] width 62 height 15
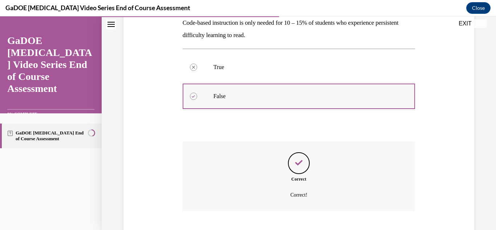
scroll to position [166, 0]
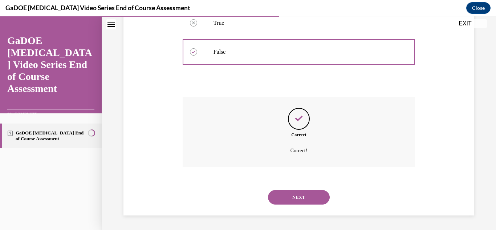
click at [281, 201] on button "NEXT" at bounding box center [299, 197] width 62 height 15
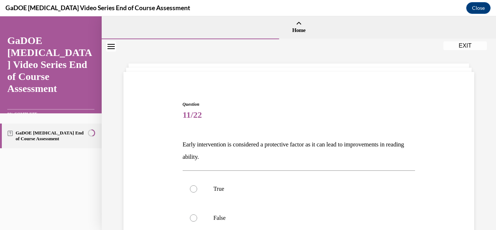
scroll to position [107, 0]
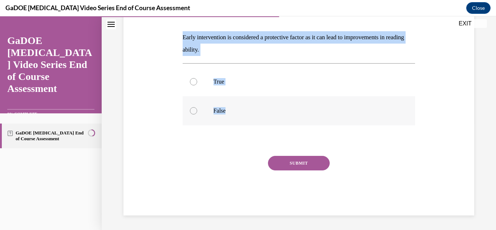
drag, startPoint x: 183, startPoint y: 36, endPoint x: 241, endPoint y: 100, distance: 86.0
click at [241, 100] on div "Question 11/22 Early intervention is considered a protective factor as it can l…" at bounding box center [299, 105] width 233 height 222
click at [208, 87] on label "True" at bounding box center [299, 81] width 233 height 29
click at [197, 85] on input "True" at bounding box center [193, 81] width 7 height 7
radio input "true"
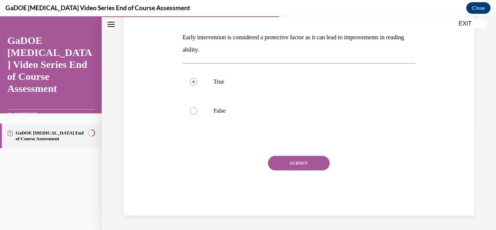
click at [278, 160] on button "SUBMIT" at bounding box center [299, 163] width 62 height 15
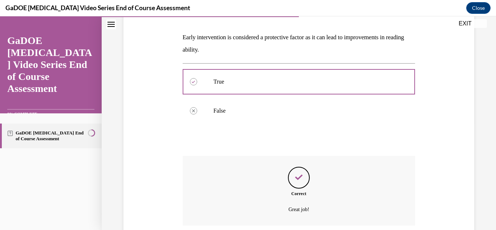
scroll to position [166, 0]
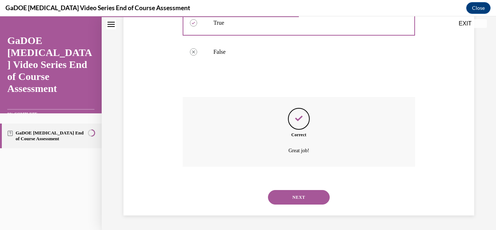
click at [282, 199] on button "NEXT" at bounding box center [299, 197] width 62 height 15
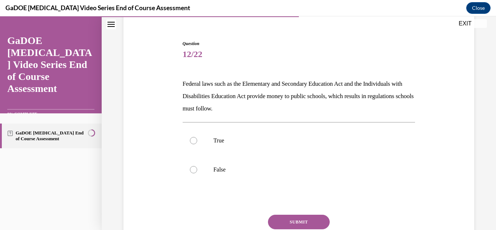
scroll to position [64, 0]
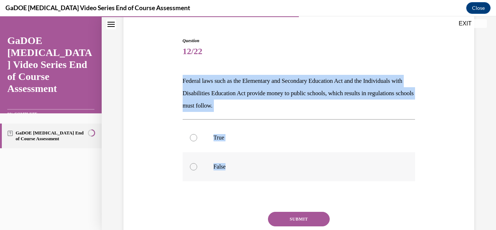
drag, startPoint x: 181, startPoint y: 81, endPoint x: 237, endPoint y: 178, distance: 111.7
click at [237, 178] on div "Question 12/22 Federal laws such as the Elementary and Secondary Education Act …" at bounding box center [299, 149] width 237 height 245
click at [203, 134] on label "True" at bounding box center [299, 137] width 233 height 29
click at [197, 134] on input "True" at bounding box center [193, 137] width 7 height 7
radio input "true"
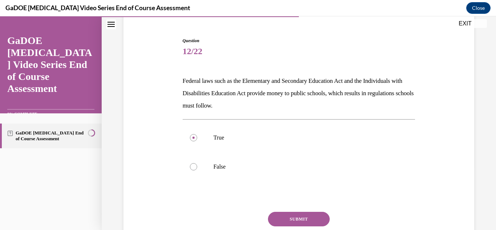
click at [294, 212] on button "SUBMIT" at bounding box center [299, 219] width 62 height 15
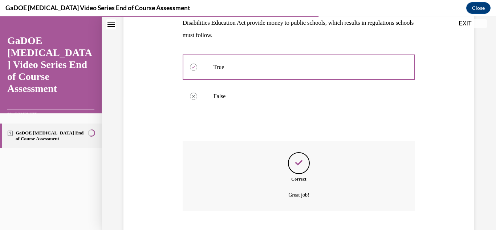
scroll to position [178, 0]
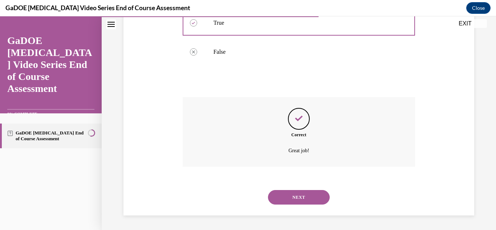
click at [281, 200] on button "NEXT" at bounding box center [299, 197] width 62 height 15
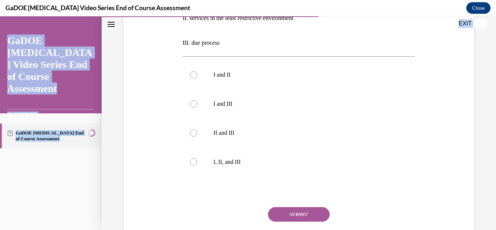
scroll to position [240, 0]
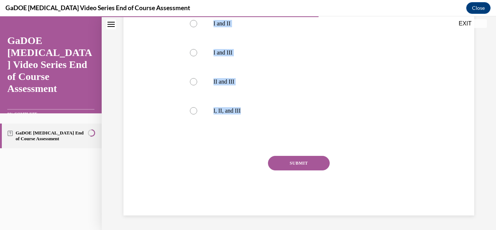
drag, startPoint x: 182, startPoint y: 84, endPoint x: 254, endPoint y: 137, distance: 89.2
click at [254, 137] on div "Question 13/22 Students found eligible for special education services have a le…" at bounding box center [299, 39] width 233 height 354
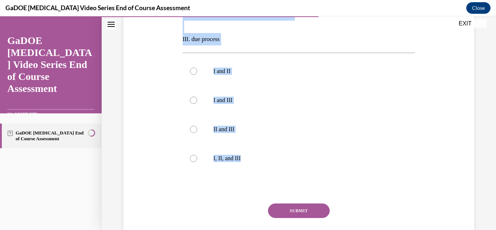
scroll to position [195, 0]
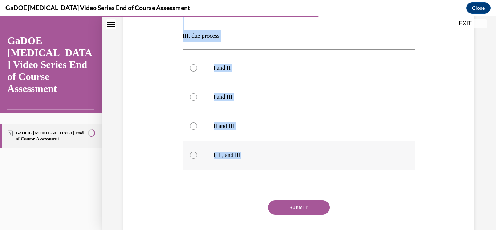
click at [232, 156] on p "I, II, and III" at bounding box center [306, 155] width 184 height 7
click at [197, 156] on input "I, II, and III" at bounding box center [193, 155] width 7 height 7
radio input "true"
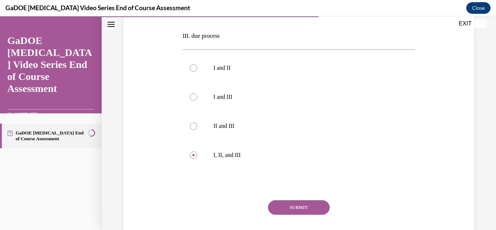
click at [283, 211] on button "SUBMIT" at bounding box center [299, 207] width 62 height 15
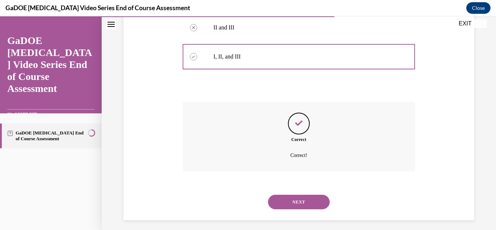
scroll to position [298, 0]
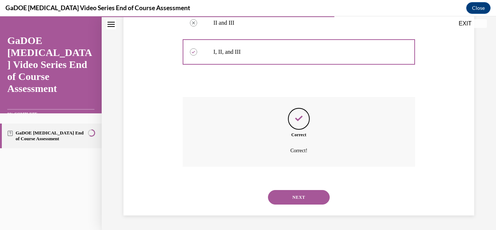
click at [272, 193] on button "NEXT" at bounding box center [299, 197] width 62 height 15
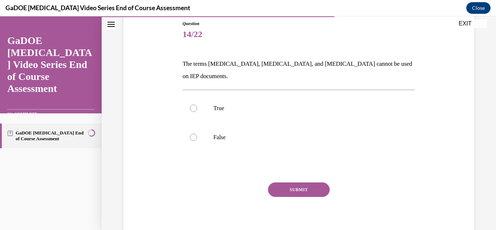
scroll to position [95, 0]
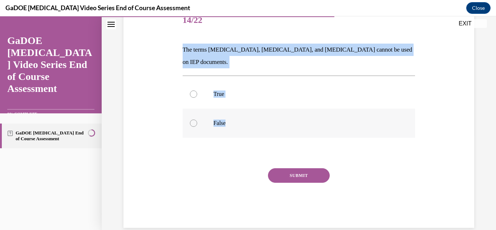
drag, startPoint x: 182, startPoint y: 48, endPoint x: 240, endPoint y: 118, distance: 90.6
click at [240, 118] on div "Question 14/22 The terms dyslexia, dyscalculia, and dysgraphia cannot be used o…" at bounding box center [299, 117] width 233 height 222
click at [233, 116] on label "False" at bounding box center [299, 123] width 233 height 29
click at [197, 120] on input "False" at bounding box center [193, 123] width 7 height 7
radio input "true"
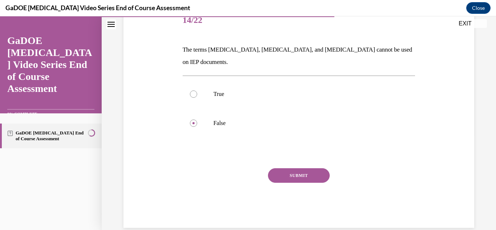
click at [281, 168] on button "SUBMIT" at bounding box center [299, 175] width 62 height 15
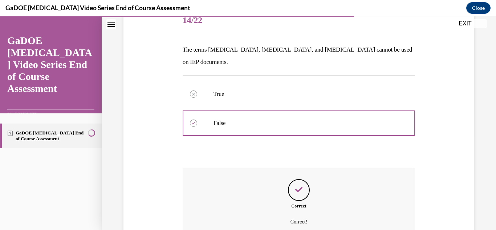
scroll to position [154, 0]
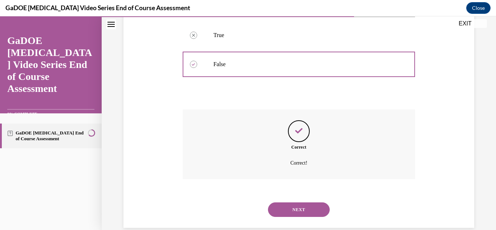
click at [278, 202] on button "NEXT" at bounding box center [299, 209] width 62 height 15
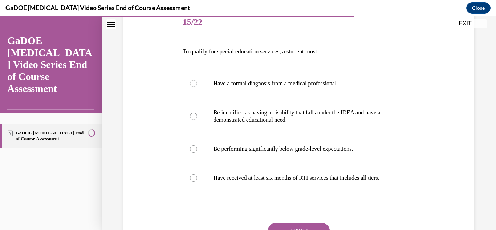
scroll to position [93, 0]
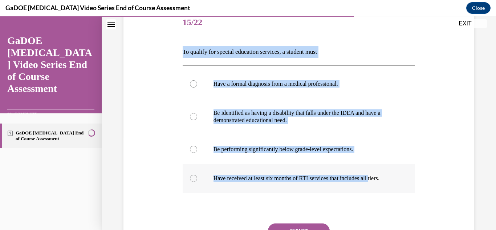
drag, startPoint x: 182, startPoint y: 52, endPoint x: 380, endPoint y: 168, distance: 229.4
click at [380, 168] on div "Question 15/22 To qualify for special education services, a student must Have a…" at bounding box center [299, 145] width 233 height 275
click at [245, 117] on p "Be identified as having a disability that falls under the IDEA and have a demon…" at bounding box center [306, 116] width 184 height 15
click at [197, 117] on input "Be identified as having a disability that falls under the IDEA and have a demon…" at bounding box center [193, 116] width 7 height 7
radio input "true"
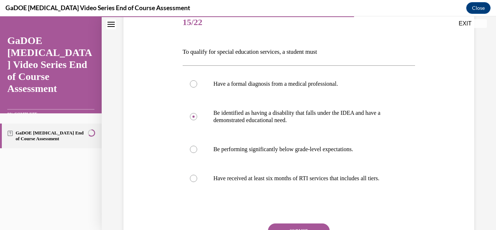
scroll to position [168, 0]
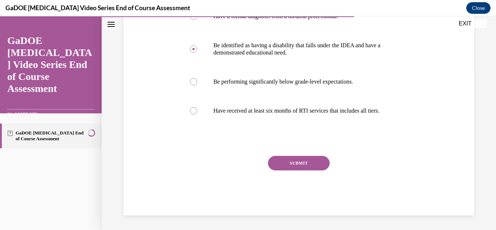
click at [276, 161] on button "SUBMIT" at bounding box center [299, 163] width 62 height 15
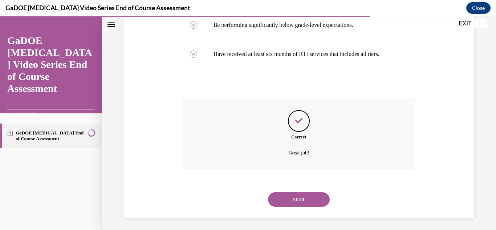
scroll to position [226, 0]
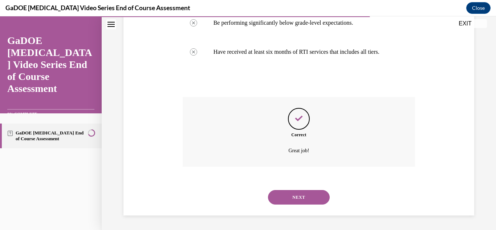
click at [272, 194] on button "NEXT" at bounding box center [299, 197] width 62 height 15
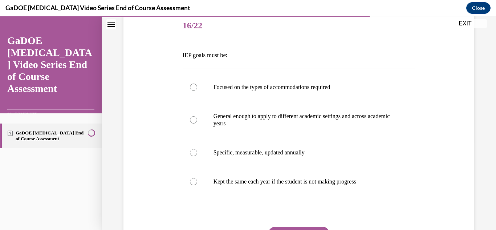
scroll to position [104, 0]
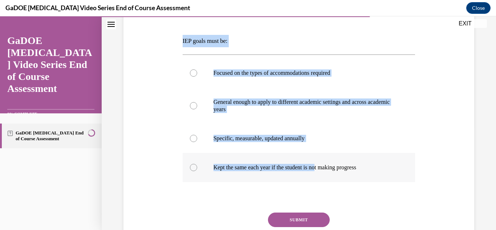
drag, startPoint x: 181, startPoint y: 39, endPoint x: 325, endPoint y: 166, distance: 191.6
click at [325, 166] on div "Question 16/22 IEP goals must be: Focused on the types of accommodations requir…" at bounding box center [299, 130] width 237 height 286
click at [250, 136] on p "Specific, measurable, updated annually" at bounding box center [306, 138] width 184 height 7
click at [197, 136] on input "Specific, measurable, updated annually" at bounding box center [193, 138] width 7 height 7
radio input "true"
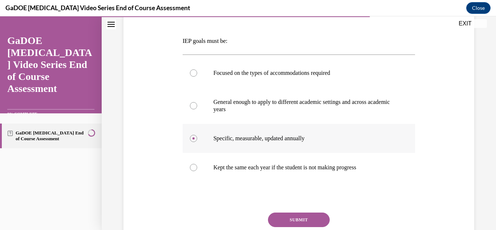
scroll to position [160, 0]
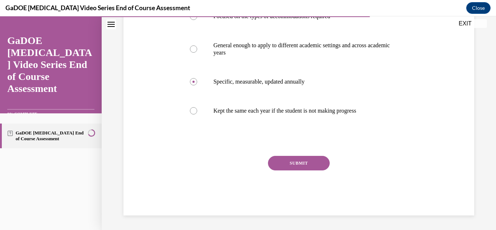
click at [286, 166] on button "SUBMIT" at bounding box center [299, 163] width 62 height 15
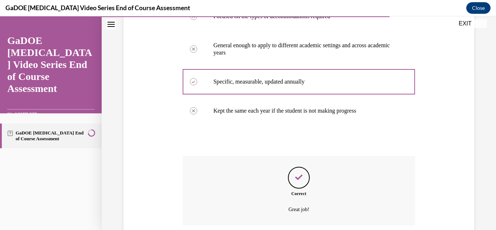
scroll to position [219, 0]
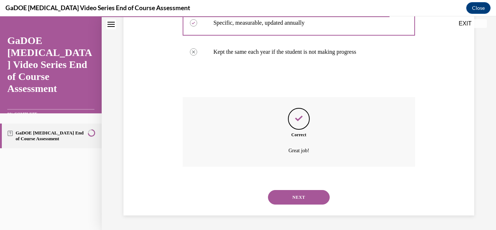
click at [278, 194] on button "NEXT" at bounding box center [299, 197] width 62 height 15
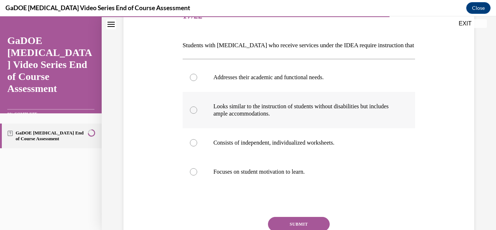
scroll to position [99, 0]
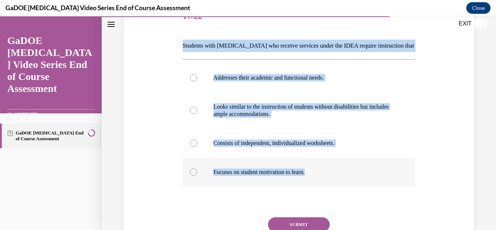
drag, startPoint x: 182, startPoint y: 42, endPoint x: 342, endPoint y: 181, distance: 212.6
click at [342, 181] on div "Question 17/22 Students with dyslexia who receive services under the IDEA requi…" at bounding box center [299, 139] width 233 height 275
click at [272, 80] on p "Addresses their academic and functional needs." at bounding box center [306, 77] width 184 height 7
click at [197, 80] on input "Addresses their academic and functional needs." at bounding box center [193, 77] width 7 height 7
radio input "true"
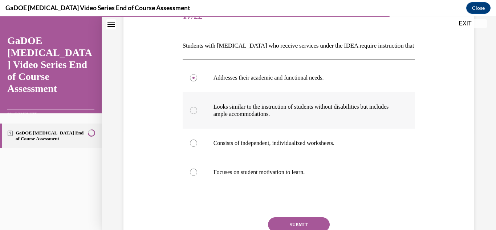
scroll to position [160, 0]
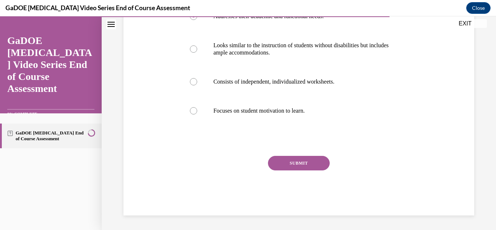
click at [287, 161] on button "SUBMIT" at bounding box center [299, 163] width 62 height 15
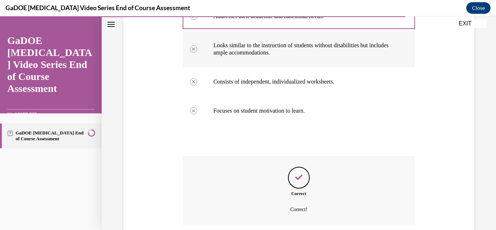
scroll to position [219, 0]
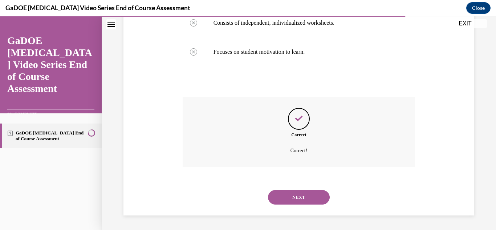
click at [279, 193] on button "NEXT" at bounding box center [299, 197] width 62 height 15
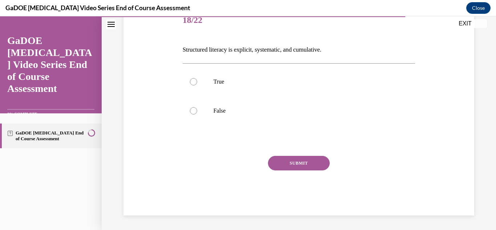
scroll to position [55, 0]
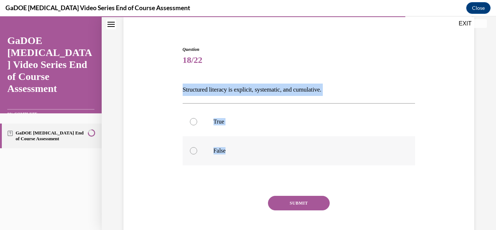
drag, startPoint x: 178, startPoint y: 86, endPoint x: 240, endPoint y: 150, distance: 88.7
click at [240, 150] on div "Question 18/22 Structured literacy is explicit, systematic, and cumulative. Tru…" at bounding box center [299, 139] width 355 height 231
click at [224, 117] on label "True" at bounding box center [299, 121] width 233 height 29
click at [197, 118] on input "True" at bounding box center [193, 121] width 7 height 7
radio input "true"
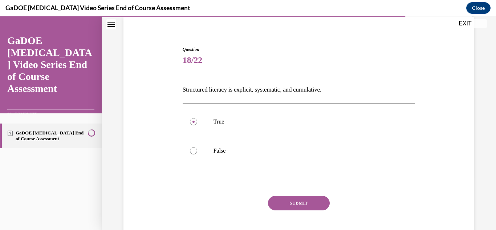
click at [278, 202] on button "SUBMIT" at bounding box center [299, 203] width 62 height 15
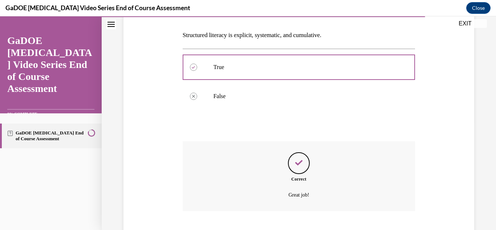
scroll to position [154, 0]
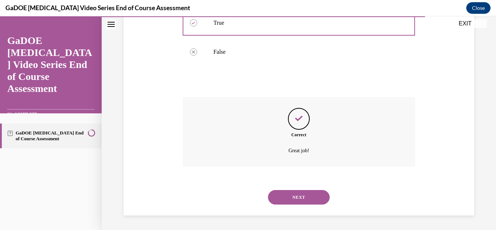
click at [276, 198] on button "NEXT" at bounding box center [299, 197] width 62 height 15
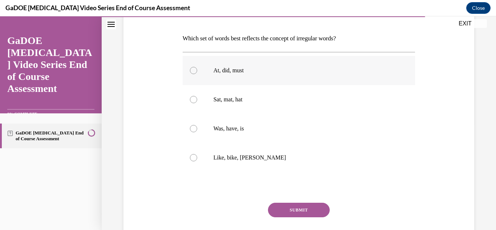
scroll to position [107, 0]
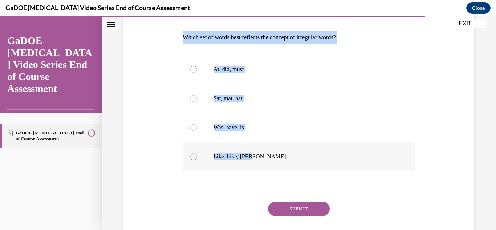
drag, startPoint x: 182, startPoint y: 37, endPoint x: 303, endPoint y: 160, distance: 171.9
click at [303, 160] on div "Question 19/22 Which set of words best reflects the concept of irregular words?…" at bounding box center [299, 128] width 233 height 268
click at [247, 121] on label "Was, have, is" at bounding box center [299, 127] width 233 height 29
click at [197, 124] on input "Was, have, is" at bounding box center [193, 127] width 7 height 7
radio input "true"
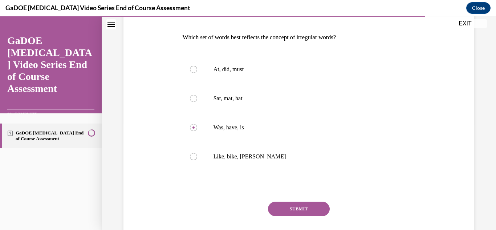
click at [276, 208] on button "SUBMIT" at bounding box center [299, 209] width 62 height 15
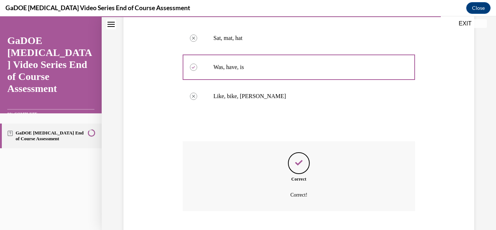
scroll to position [212, 0]
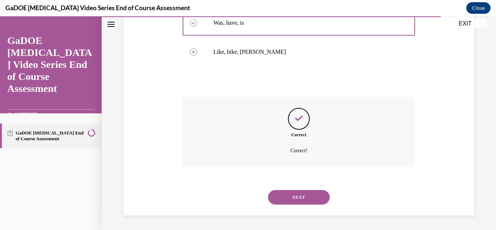
click at [280, 192] on button "NEXT" at bounding box center [299, 197] width 62 height 15
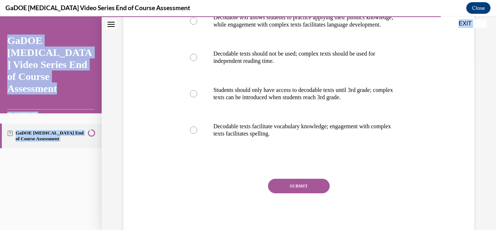
scroll to position [202, 0]
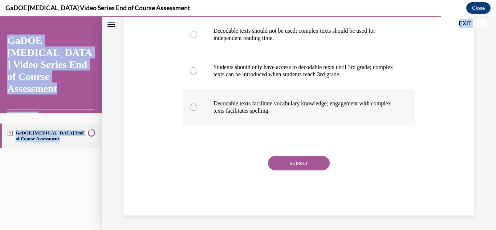
drag, startPoint x: 182, startPoint y: 27, endPoint x: 326, endPoint y: 113, distance: 168.4
click at [326, 113] on div "Question 20/22 What is the relationship between decodable texts and more comple…" at bounding box center [299, 61] width 233 height 309
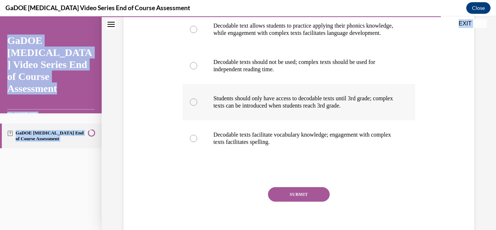
scroll to position [163, 0]
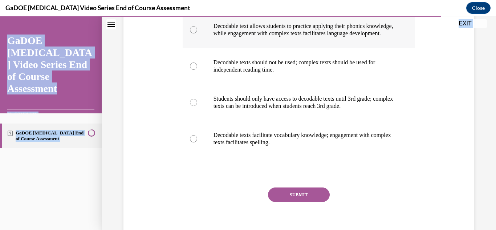
click at [310, 44] on label "Decodable text allows students to practice applying their phonics knowledge, wh…" at bounding box center [299, 30] width 233 height 36
click at [197, 33] on input "Decodable text allows students to practice applying their phonics knowledge, wh…" at bounding box center [193, 29] width 7 height 7
radio input "true"
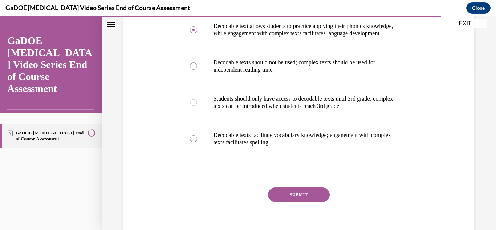
click at [279, 202] on button "SUBMIT" at bounding box center [299, 195] width 62 height 15
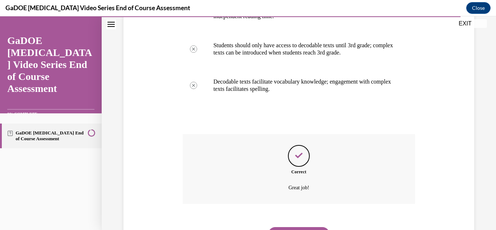
scroll to position [261, 0]
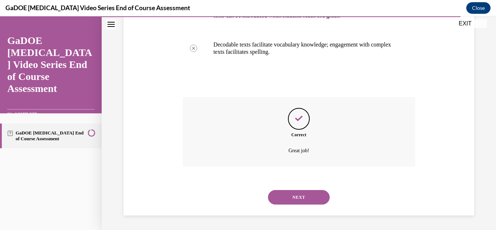
click at [275, 199] on button "NEXT" at bounding box center [299, 197] width 62 height 15
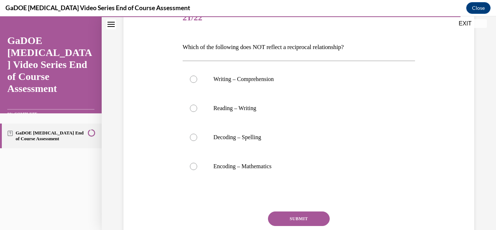
scroll to position [98, 0]
drag, startPoint x: 182, startPoint y: 45, endPoint x: 294, endPoint y: 170, distance: 168.1
click at [294, 169] on div "Question 21/22 Which of the following does NOT reflect a reciprocal relationshi…" at bounding box center [299, 137] width 233 height 268
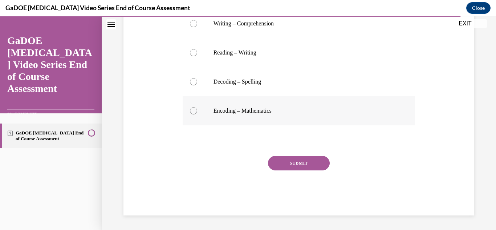
scroll to position [135, 0]
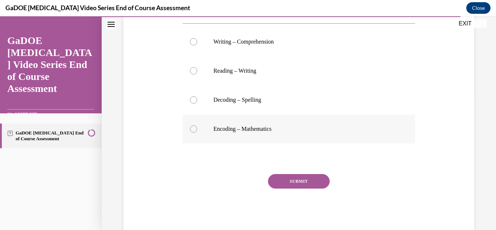
click at [253, 123] on label "Encoding – Mathematics" at bounding box center [299, 128] width 233 height 29
click at [197, 125] on input "Encoding – Mathematics" at bounding box center [193, 128] width 7 height 7
radio input "true"
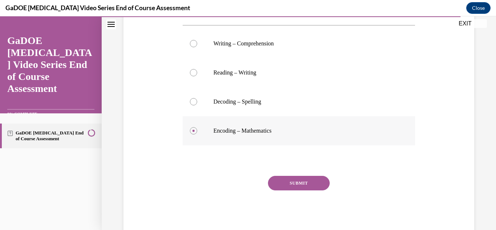
scroll to position [153, 0]
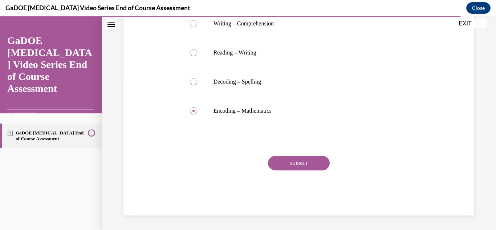
click at [280, 165] on button "SUBMIT" at bounding box center [299, 163] width 62 height 15
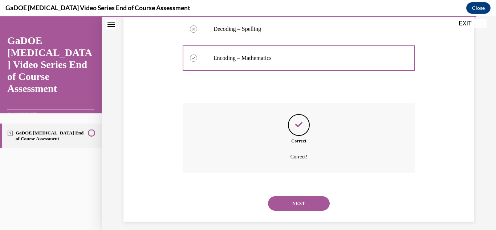
scroll to position [212, 0]
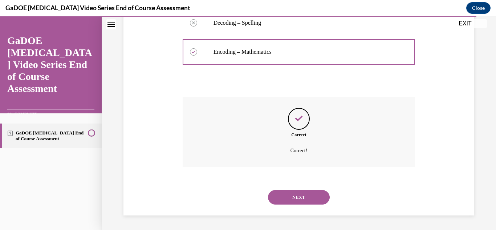
click at [274, 193] on button "NEXT" at bounding box center [299, 197] width 62 height 15
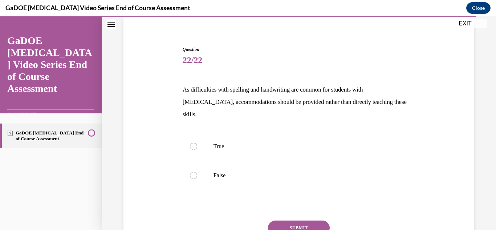
scroll to position [56, 0]
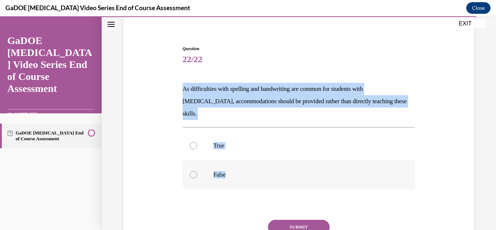
drag, startPoint x: 182, startPoint y: 90, endPoint x: 252, endPoint y: 174, distance: 109.4
click at [252, 174] on div "Question 22/22 As difficulties with spelling and handwriting are common for stu…" at bounding box center [299, 162] width 233 height 234
click at [217, 171] on p "False" at bounding box center [306, 174] width 184 height 7
click at [197, 171] on input "False" at bounding box center [193, 174] width 7 height 7
radio input "true"
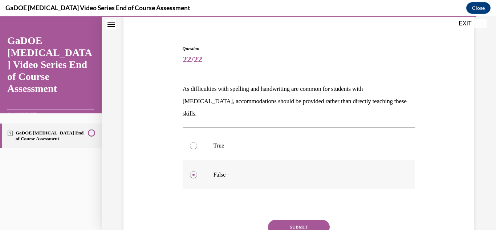
scroll to position [107, 0]
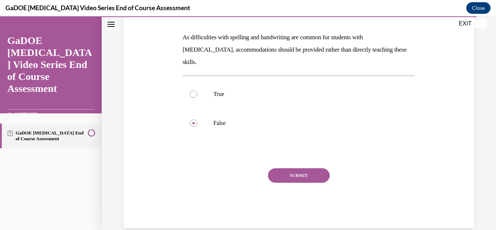
click at [272, 168] on button "SUBMIT" at bounding box center [299, 175] width 62 height 15
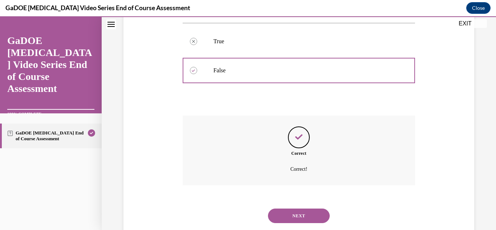
scroll to position [166, 0]
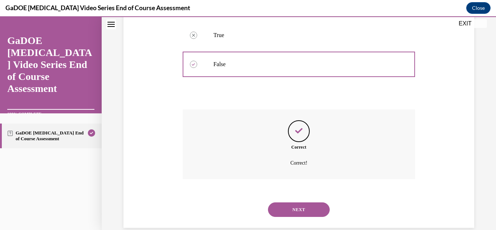
click at [280, 202] on button "NEXT" at bounding box center [299, 209] width 62 height 15
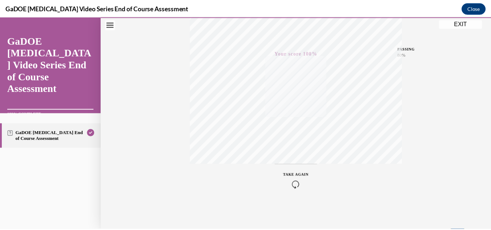
scroll to position [0, 0]
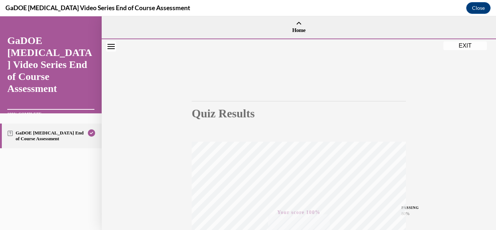
click at [455, 44] on button "EXIT" at bounding box center [466, 45] width 44 height 9
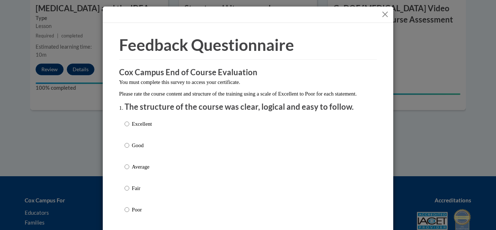
click at [381, 13] on button "Close" at bounding box center [385, 14] width 9 height 9
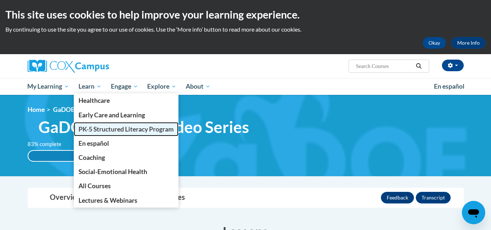
click at [103, 125] on span "PK-5 Structured Literacy Program" at bounding box center [126, 129] width 95 height 8
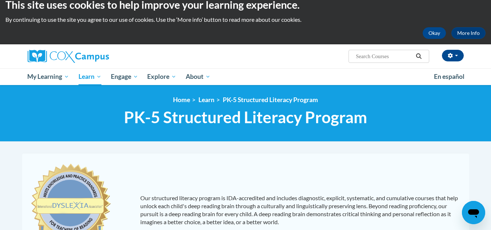
scroll to position [9, 0]
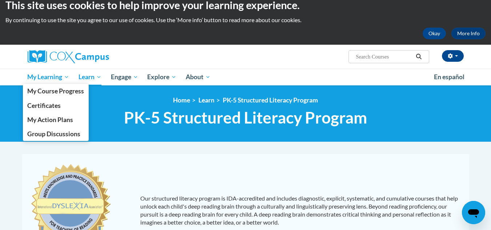
click at [66, 77] on span "My Learning" at bounding box center [48, 77] width 42 height 9
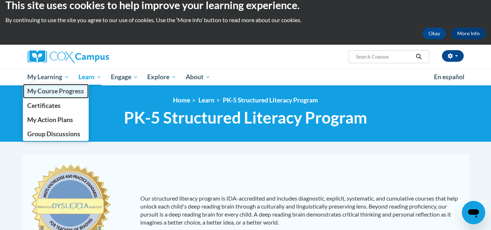
click at [66, 91] on span "My Course Progress" at bounding box center [55, 91] width 57 height 8
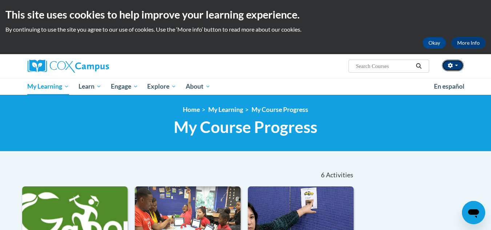
click at [456, 69] on button "button" at bounding box center [453, 66] width 22 height 12
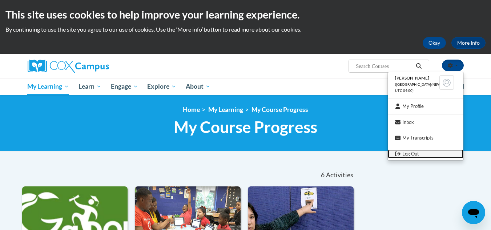
click at [409, 152] on link "Log Out" at bounding box center [426, 153] width 76 height 9
